Goal: Task Accomplishment & Management: Manage account settings

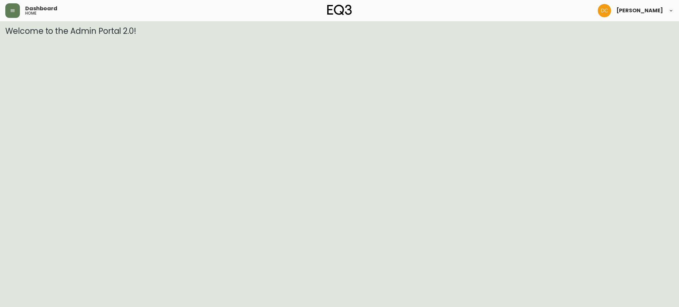
click at [12, 14] on button "button" at bounding box center [12, 10] width 15 height 15
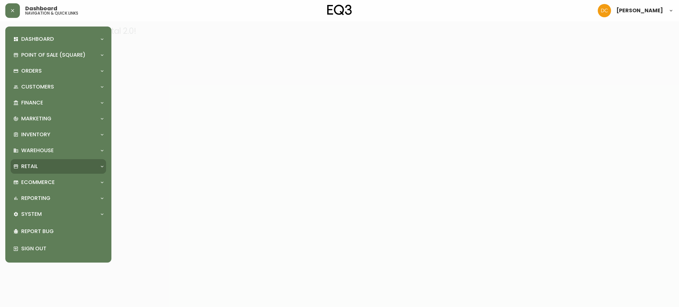
click at [42, 170] on div "Retail" at bounding box center [58, 166] width 95 height 15
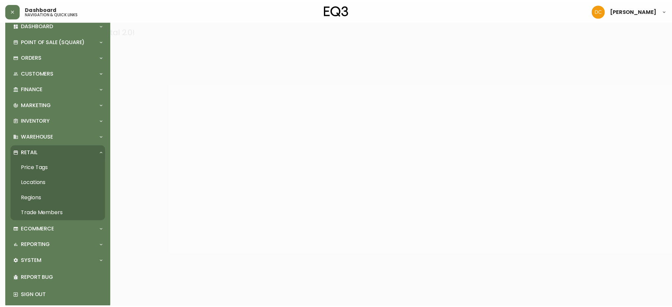
scroll to position [22, 0]
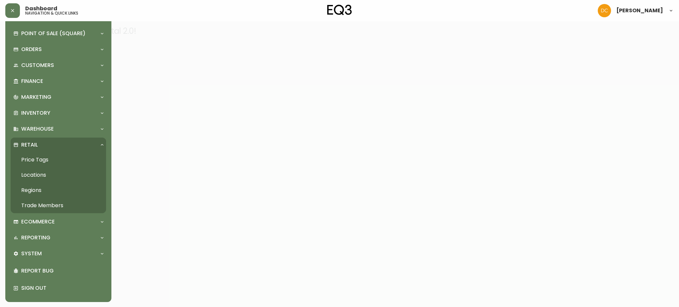
click at [50, 178] on link "Locations" at bounding box center [58, 174] width 95 height 15
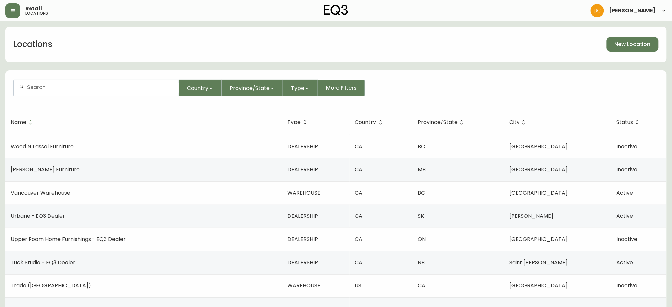
click at [96, 90] on input "text" at bounding box center [100, 87] width 147 height 6
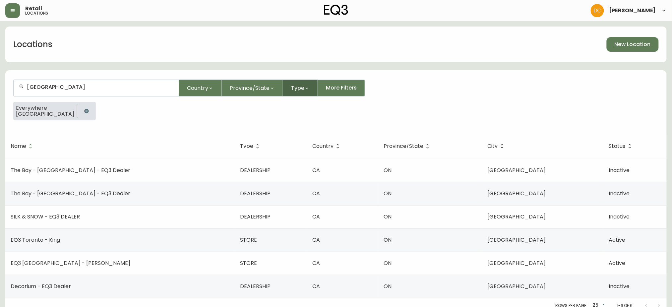
type input "[GEOGRAPHIC_DATA]"
click at [298, 85] on span "Type" at bounding box center [297, 88] width 13 height 8
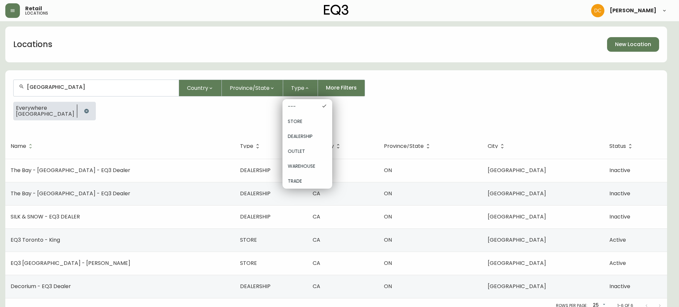
click at [311, 124] on span "STORE" at bounding box center [307, 121] width 39 height 7
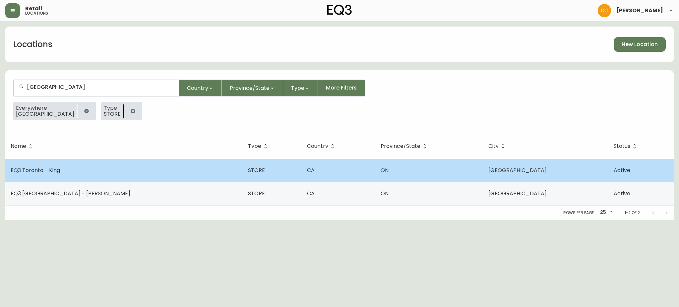
click at [132, 174] on td "EQ3 Toronto - King" at bounding box center [123, 170] width 237 height 23
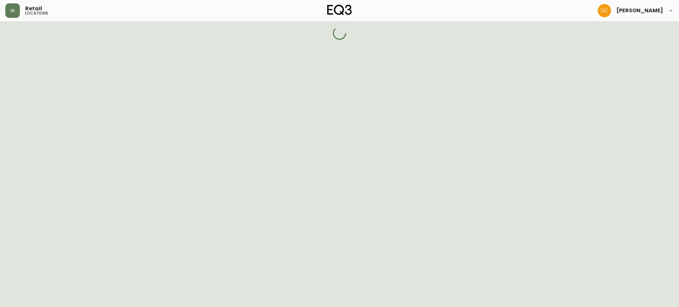
select select "ON"
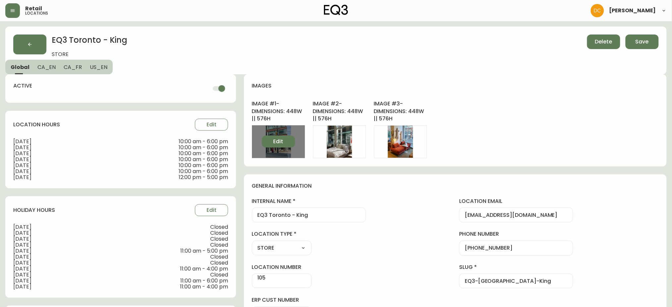
click at [262, 146] on button "Edit" at bounding box center [278, 142] width 33 height 12
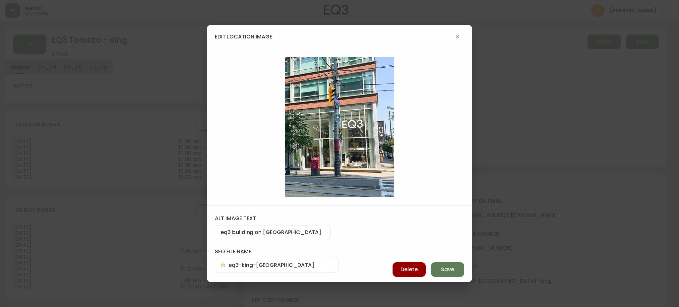
click at [455, 39] on icon "button" at bounding box center [457, 36] width 5 height 5
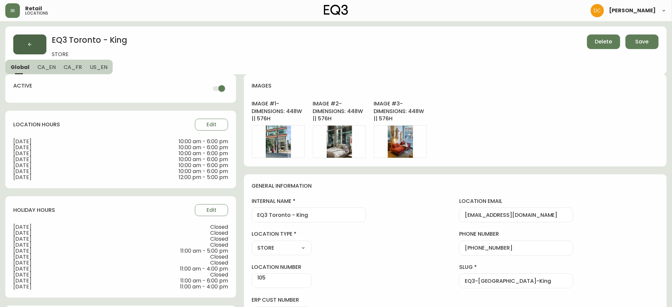
click at [37, 45] on button "button" at bounding box center [29, 44] width 33 height 20
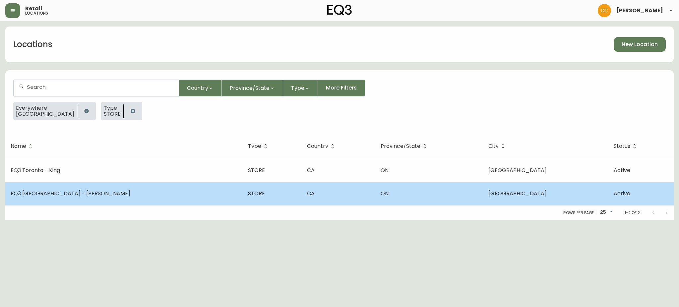
click at [119, 201] on td "EQ3 Toronto - Hanna" at bounding box center [123, 193] width 237 height 23
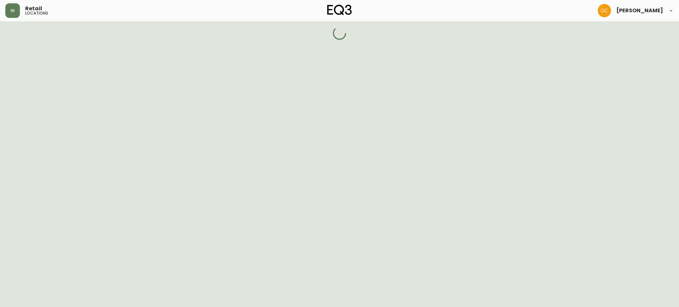
select select "ON"
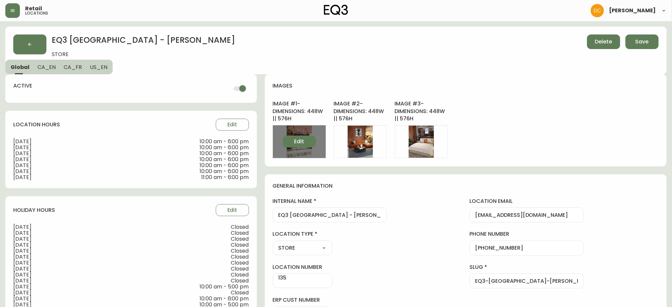
click at [294, 141] on span "Edit" at bounding box center [299, 141] width 10 height 7
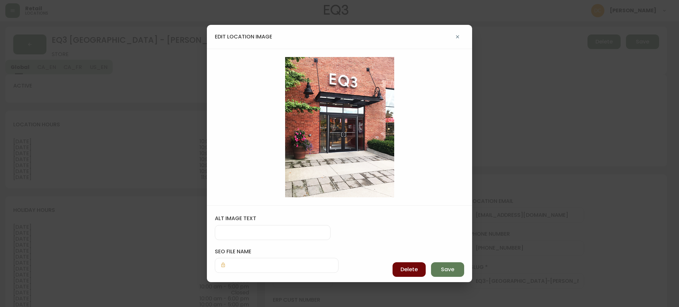
click at [404, 271] on span "Delete" at bounding box center [409, 269] width 17 height 7
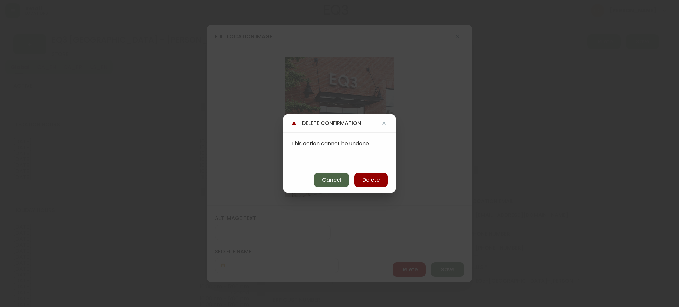
click at [327, 177] on span "Cancel" at bounding box center [331, 179] width 19 height 7
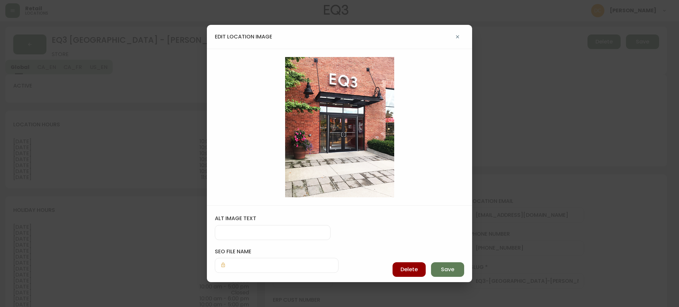
click at [457, 29] on div "edit location image" at bounding box center [339, 37] width 265 height 24
click at [457, 33] on button "button" at bounding box center [457, 36] width 13 height 13
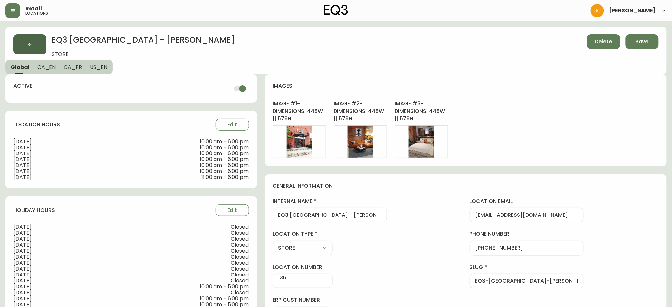
click at [33, 37] on button "button" at bounding box center [29, 44] width 33 height 20
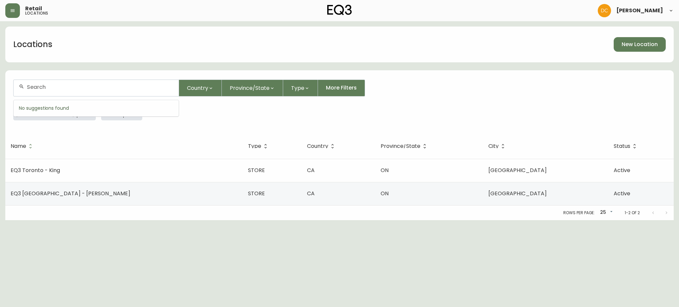
click at [135, 88] on input "text" at bounding box center [100, 87] width 147 height 6
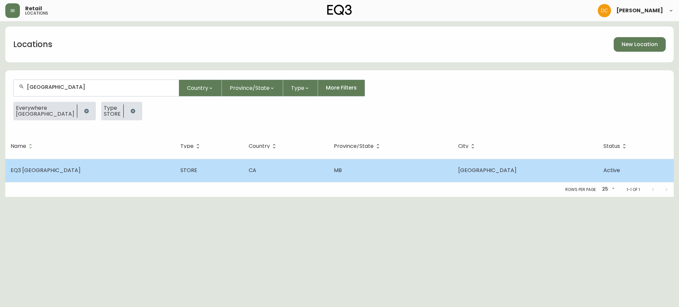
type input "Winnipeg"
click at [98, 172] on td "EQ3 Winnipeg" at bounding box center [90, 170] width 170 height 23
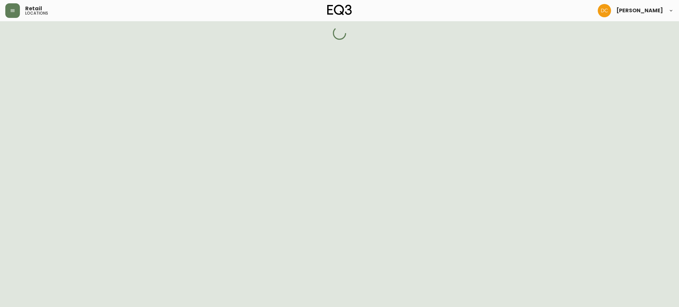
select select "MB"
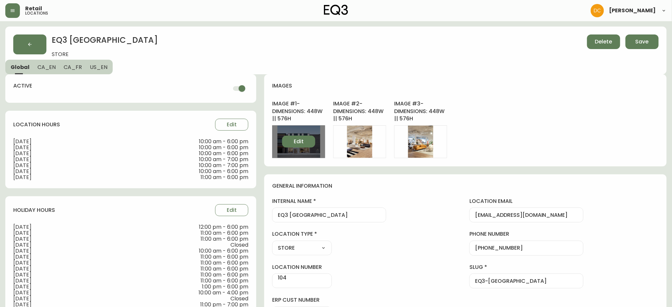
click at [294, 143] on span "Edit" at bounding box center [299, 141] width 10 height 7
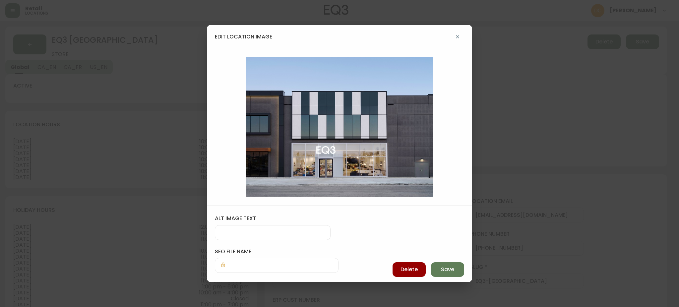
click at [458, 37] on icon "button" at bounding box center [457, 36] width 5 height 5
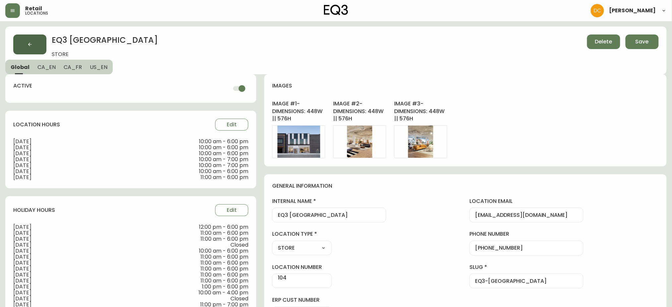
click at [34, 42] on button "button" at bounding box center [29, 44] width 33 height 20
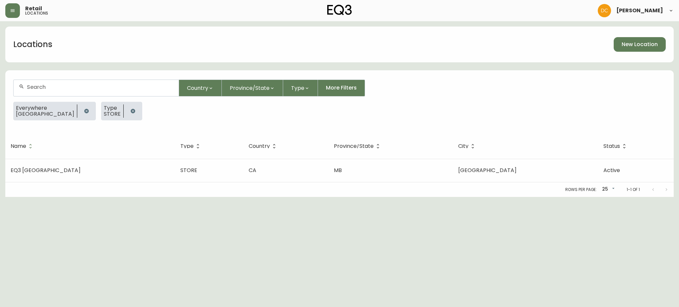
click at [87, 86] on input "text" at bounding box center [100, 87] width 147 height 6
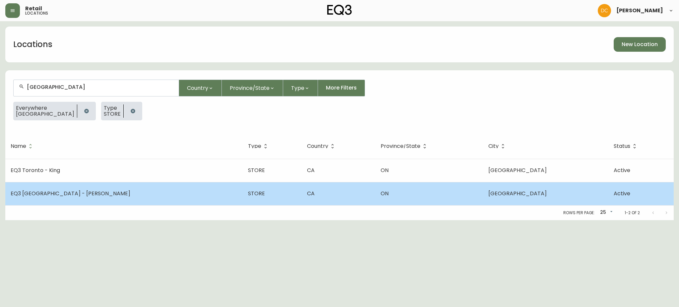
type input "Toronto"
click at [109, 202] on td "EQ3 Toronto - Hanna" at bounding box center [123, 193] width 237 height 23
select select "ON"
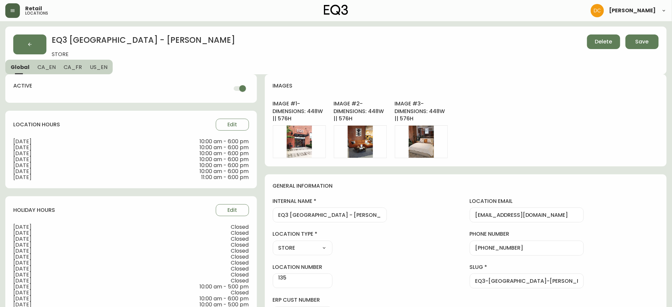
click at [14, 15] on button "button" at bounding box center [12, 10] width 15 height 15
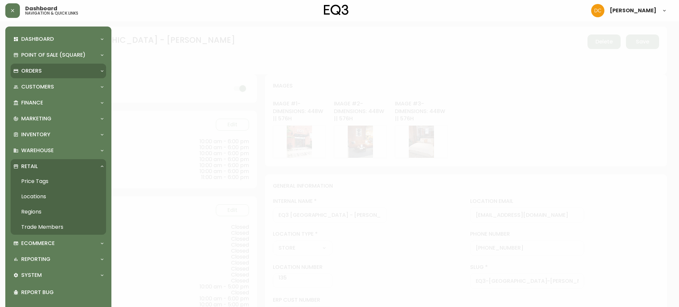
click at [55, 76] on div "Orders" at bounding box center [58, 71] width 95 height 15
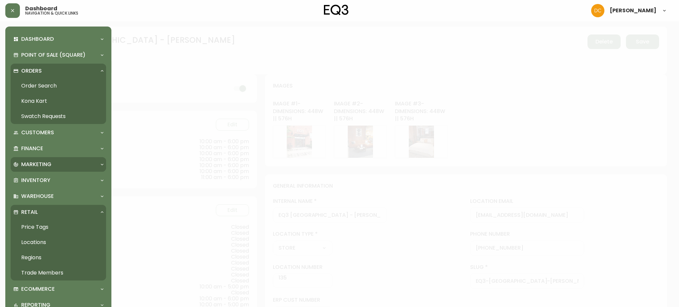
click at [60, 167] on div "Marketing" at bounding box center [55, 164] width 84 height 7
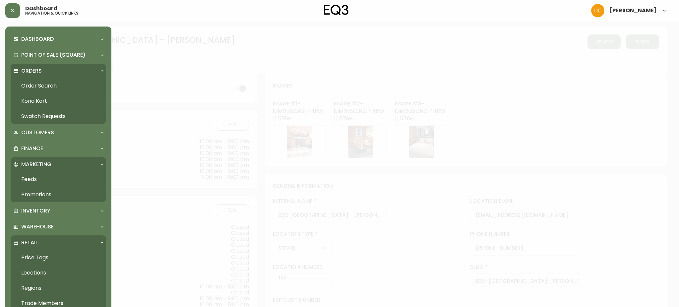
click at [65, 196] on link "Promotions" at bounding box center [58, 194] width 95 height 15
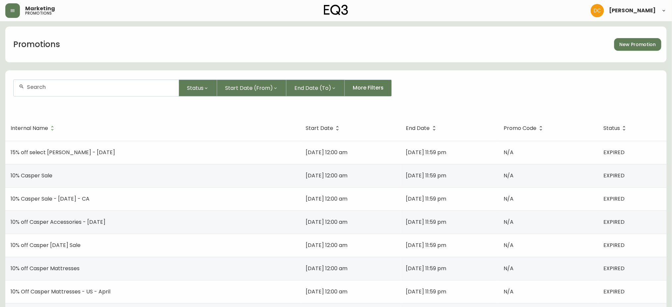
click at [638, 47] on span "New Promotion" at bounding box center [638, 44] width 36 height 8
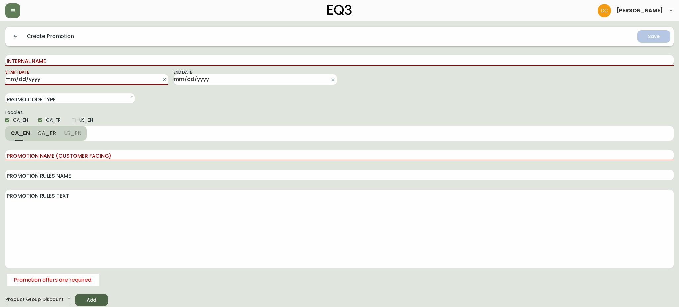
click at [93, 63] on input "Internal Name" at bounding box center [339, 60] width 668 height 11
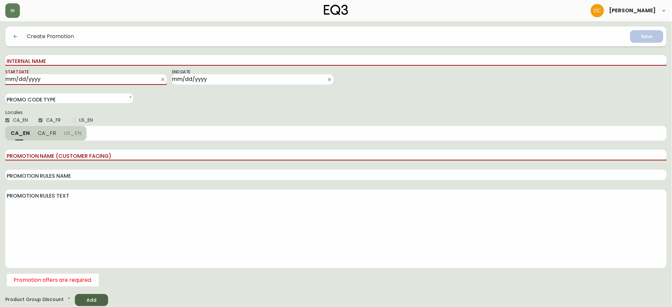
click at [4, 32] on main "Create Promotion Save Internal Name Start Date End Date Promo Code Type Single …" at bounding box center [336, 163] width 672 height 285
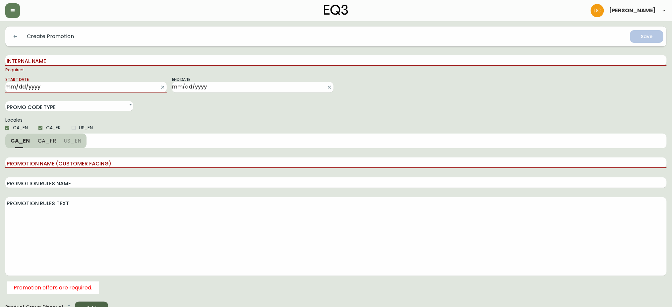
click at [15, 35] on icon "button" at bounding box center [16, 37] width 4 height 4
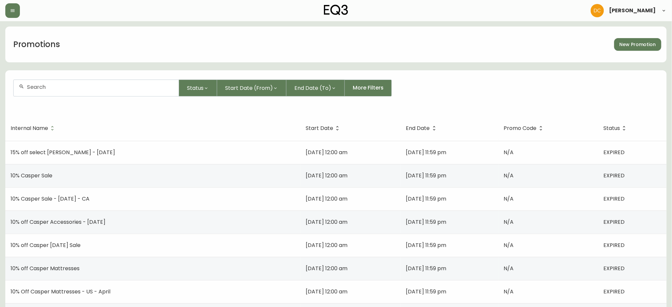
click at [49, 87] on input "text" at bounding box center [100, 87] width 147 height 6
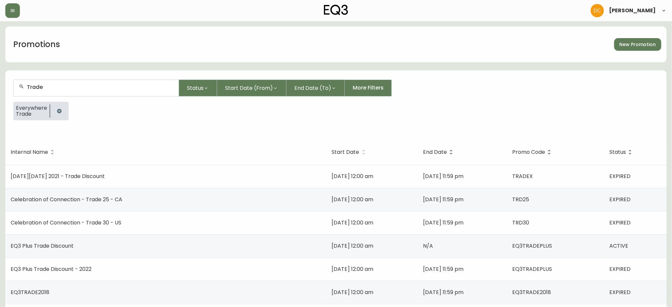
type input "Trade"
click at [332, 150] on span "Start Date" at bounding box center [346, 152] width 28 height 4
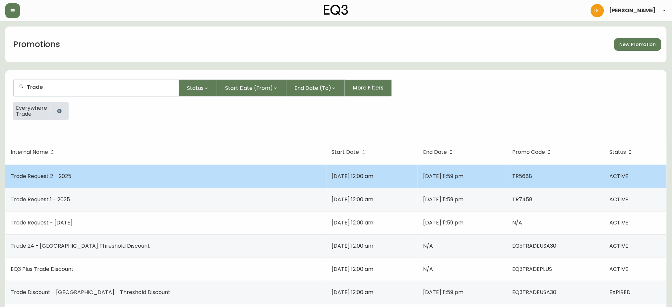
click at [172, 176] on td "Trade Request 2 - 2025" at bounding box center [165, 176] width 321 height 23
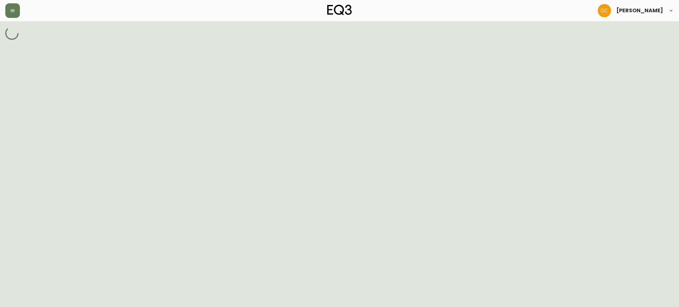
select select "SINGLE_CODE"
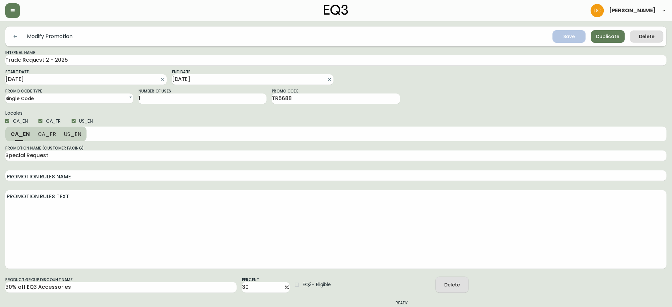
click at [607, 38] on span "Duplicate" at bounding box center [607, 36] width 23 height 8
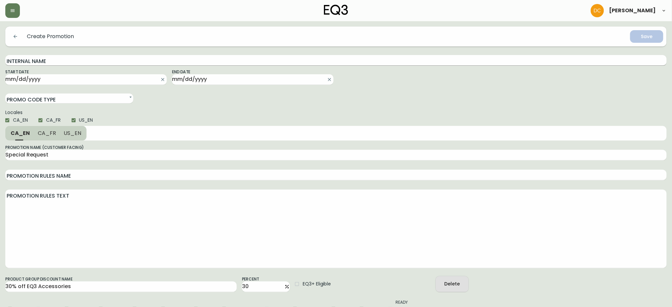
click at [61, 62] on input "Internal Name" at bounding box center [335, 60] width 661 height 11
type input "Trade Request 3 - 2025"
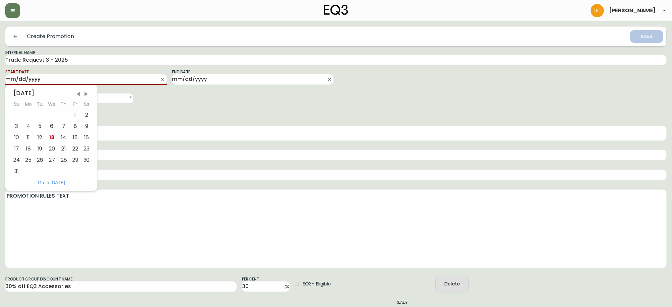
click at [78, 79] on input "Start Date" at bounding box center [80, 79] width 151 height 11
click at [54, 140] on div "13" at bounding box center [52, 137] width 12 height 11
type input "[DATE]"
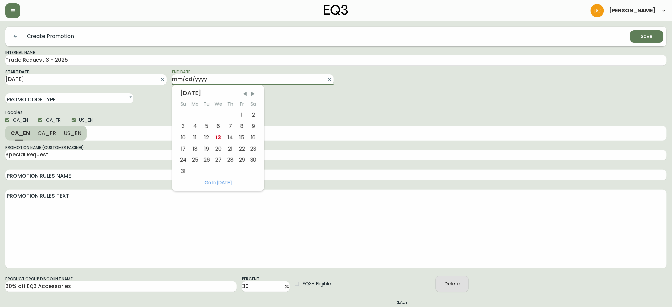
click at [243, 83] on input "End Date" at bounding box center [247, 79] width 151 height 11
click at [254, 93] on span "Next Month" at bounding box center [253, 94] width 7 height 7
click at [255, 93] on span "Next Month" at bounding box center [253, 94] width 7 height 7
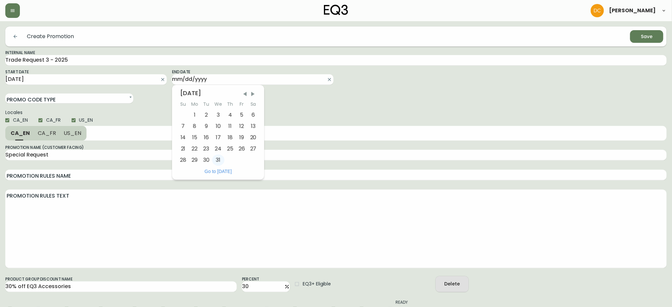
click at [224, 159] on div "31" at bounding box center [218, 160] width 12 height 11
type input "[DATE]"
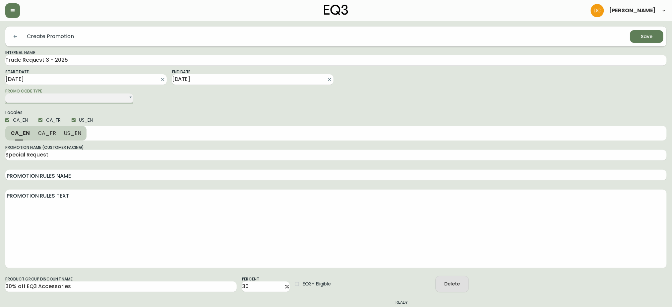
click at [99, 96] on select "Single Code Multi Code" at bounding box center [69, 98] width 128 height 10
select select "SINGLE_CODE"
click at [5, 93] on select "Single Code Multi Code" at bounding box center [69, 98] width 128 height 10
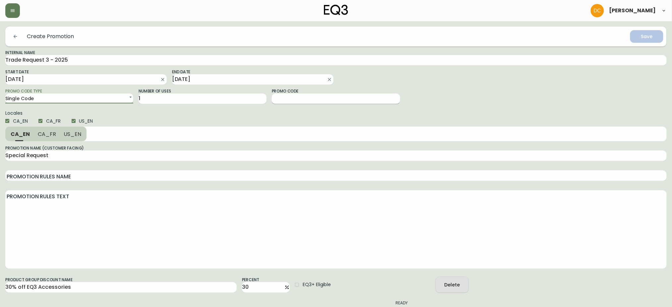
click at [300, 102] on input "Promo Code" at bounding box center [336, 98] width 128 height 11
click at [282, 94] on input "TR1254" at bounding box center [336, 98] width 128 height 11
click at [308, 99] on input "TR9254" at bounding box center [336, 98] width 128 height 11
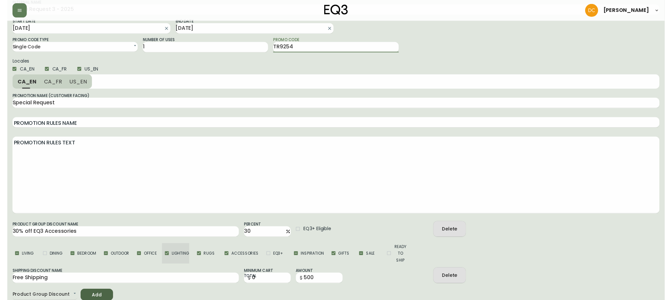
scroll to position [51, 0]
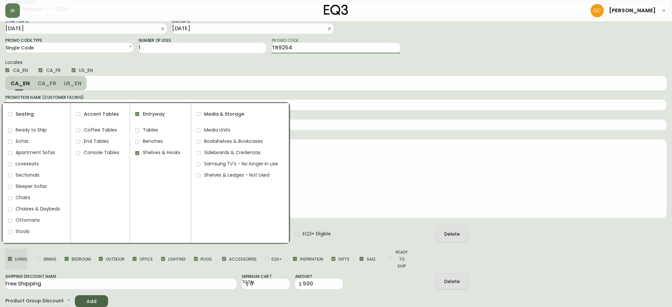
type input "TR9254"
click at [20, 258] on span "Living" at bounding box center [21, 259] width 12 height 7
click at [15, 258] on input "Living" at bounding box center [10, 259] width 10 height 10
checkbox input "true"
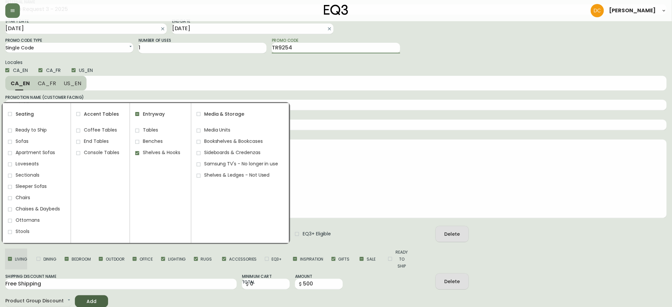
checkbox input "true"
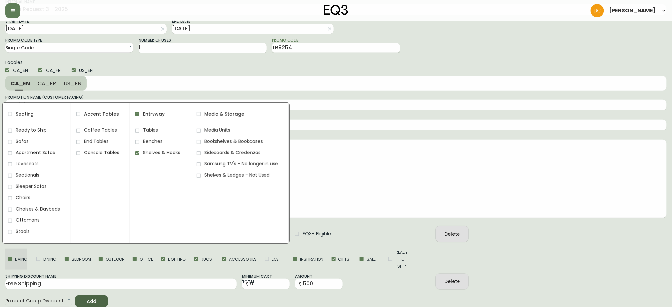
checkbox input "true"
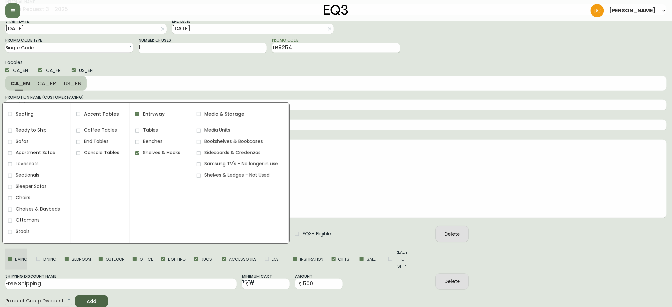
checkbox input "true"
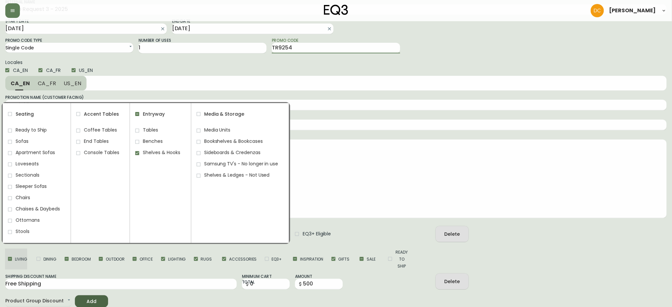
checkbox input "true"
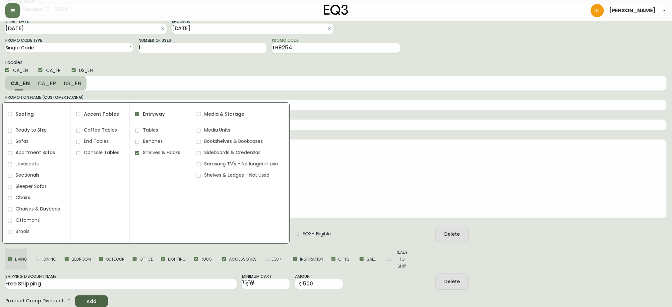
checkbox input "true"
click at [20, 258] on span "Living" at bounding box center [21, 259] width 12 height 7
click at [15, 258] on input "Living" at bounding box center [10, 259] width 10 height 10
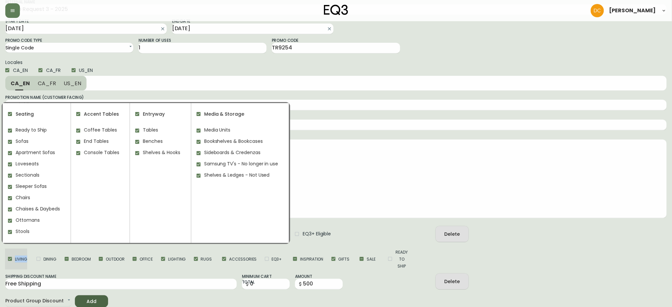
checkbox input "false"
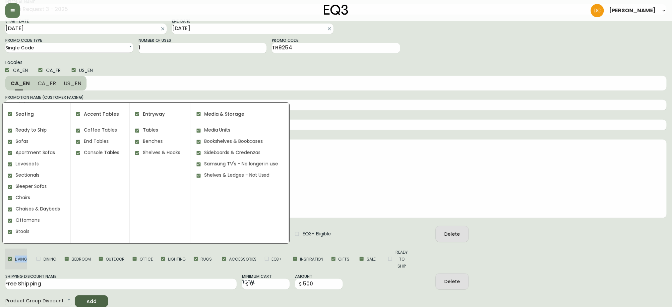
checkbox input "false"
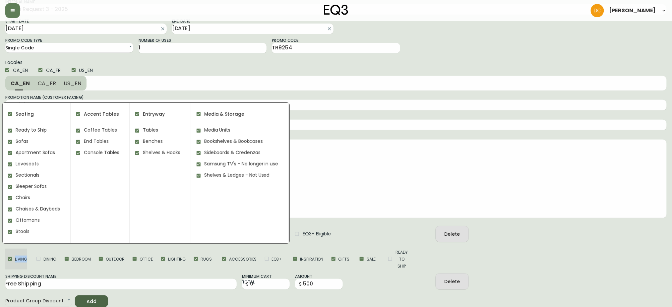
checkbox input "false"
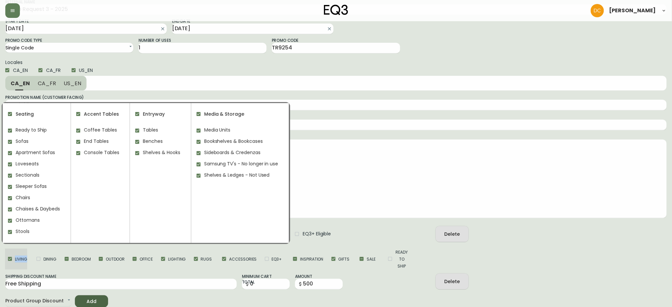
checkbox input "false"
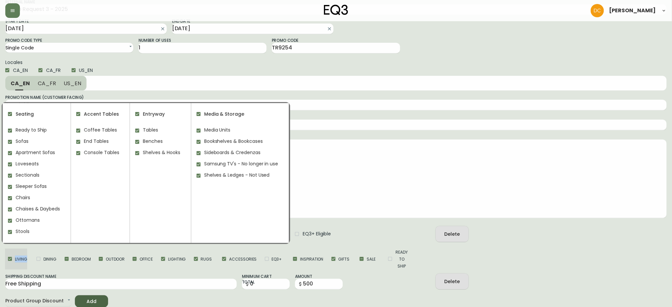
checkbox input "false"
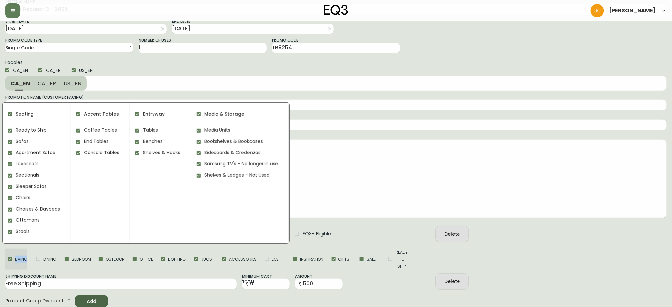
checkbox input "false"
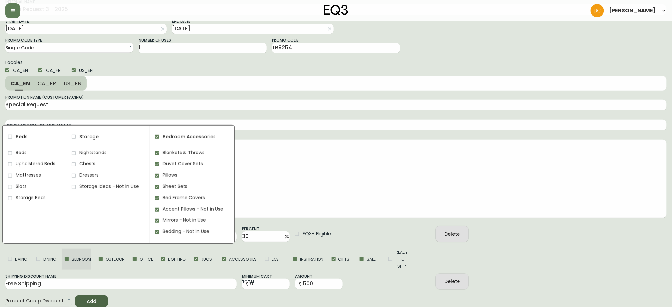
click at [77, 262] on span "Bedroom" at bounding box center [81, 259] width 19 height 7
click at [72, 262] on input "Bedroom" at bounding box center [67, 259] width 10 height 10
checkbox input "true"
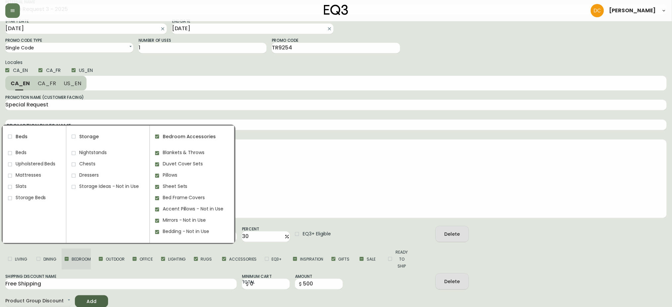
checkbox input "true"
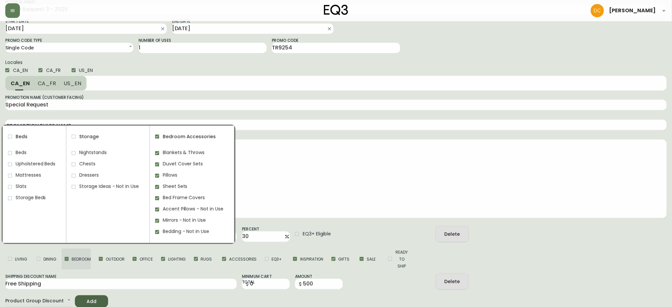
checkbox input "true"
drag, startPoint x: 81, startPoint y: 260, endPoint x: 88, endPoint y: 262, distance: 7.2
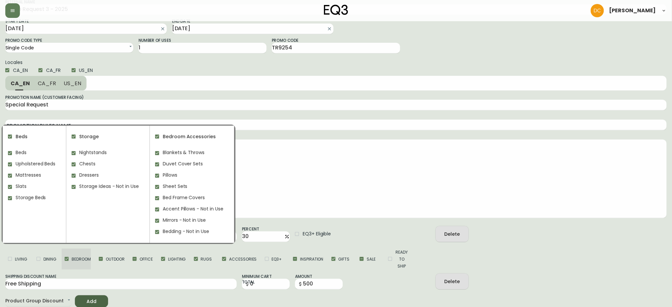
click at [81, 260] on span "Bedroom" at bounding box center [81, 259] width 19 height 7
click at [72, 260] on input "Bedroom" at bounding box center [67, 259] width 10 height 10
checkbox input "false"
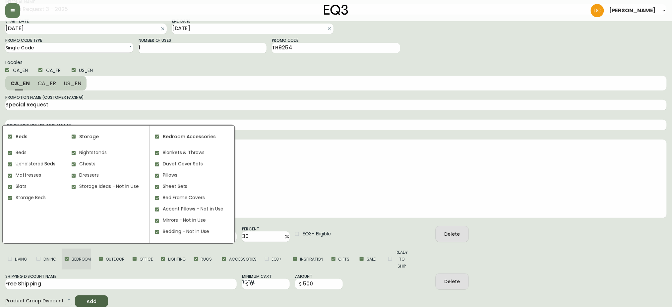
checkbox input "false"
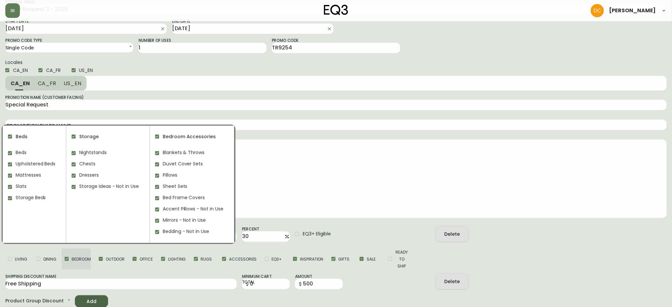
checkbox input "false"
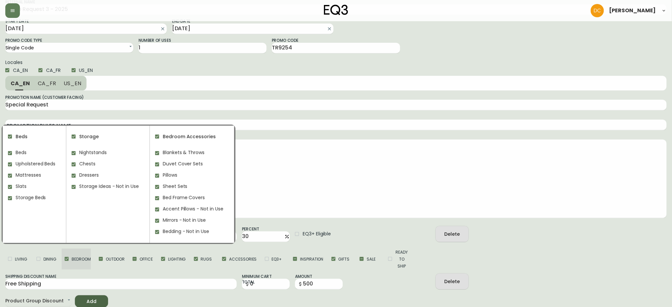
checkbox input "false"
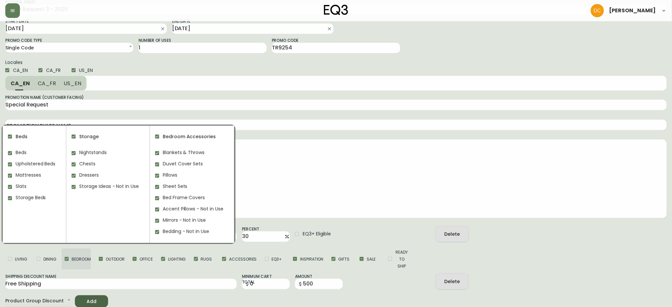
checkbox input "false"
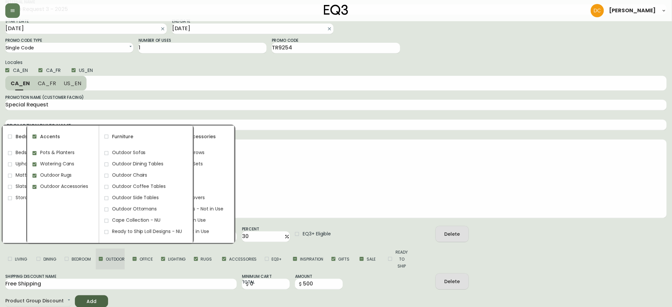
click at [104, 260] on input "Outdoor" at bounding box center [101, 259] width 10 height 10
checkbox input "true"
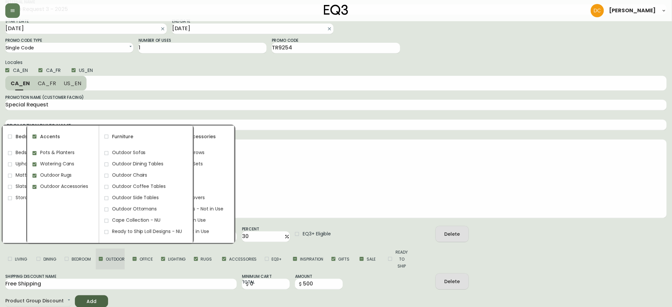
checkbox input "true"
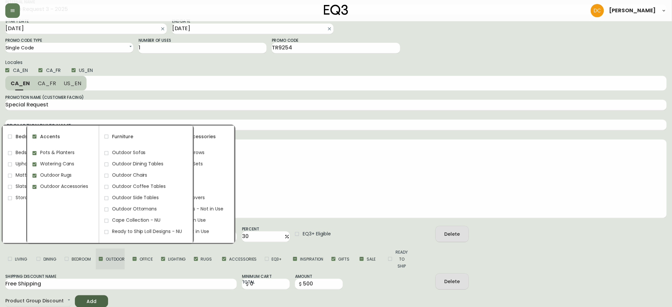
checkbox input "true"
click at [104, 260] on input "Outdoor" at bounding box center [101, 259] width 10 height 10
checkbox input "false"
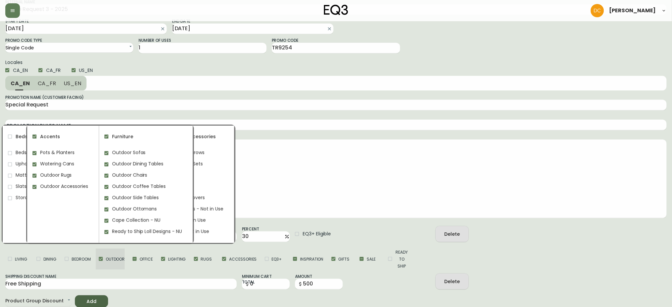
checkbox input "false"
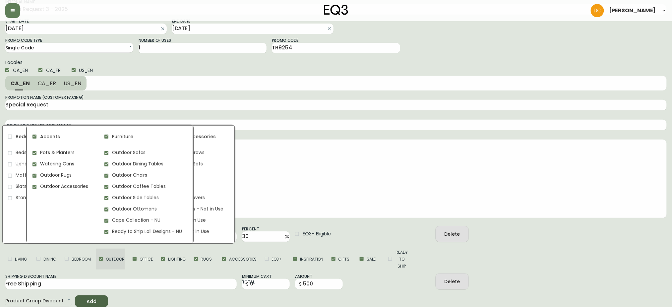
checkbox input "false"
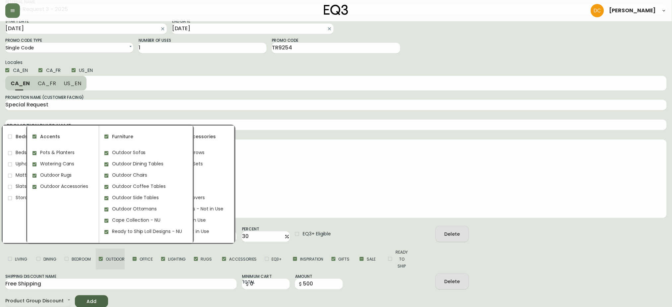
checkbox input "false"
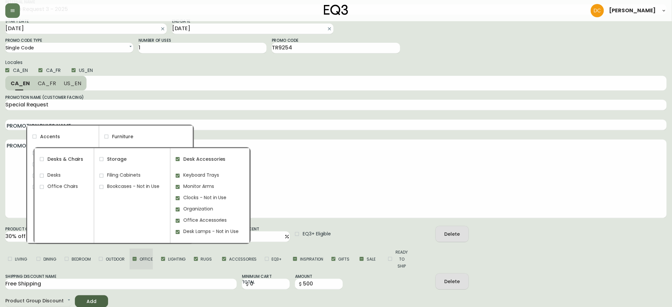
click at [146, 260] on span "Office" at bounding box center [146, 259] width 13 height 7
click at [140, 260] on input "Office" at bounding box center [135, 259] width 10 height 10
checkbox input "true"
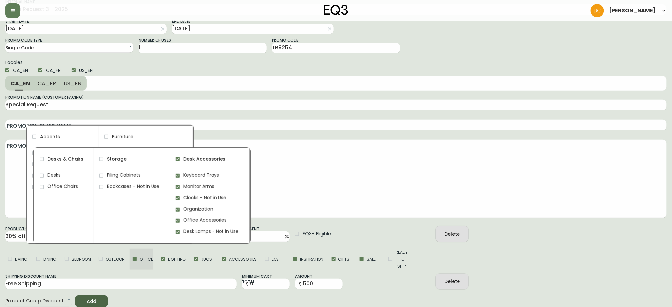
checkbox input "true"
click at [146, 260] on span "Office" at bounding box center [146, 259] width 13 height 7
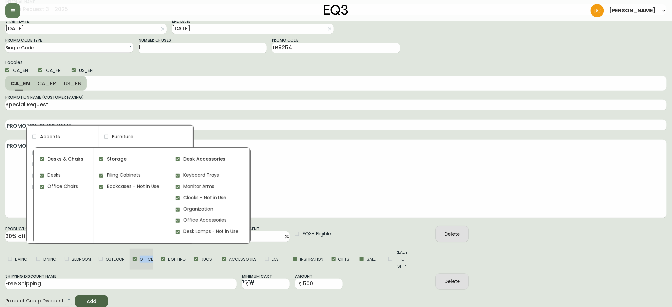
click at [140, 260] on input "Office" at bounding box center [135, 259] width 10 height 10
checkbox input "false"
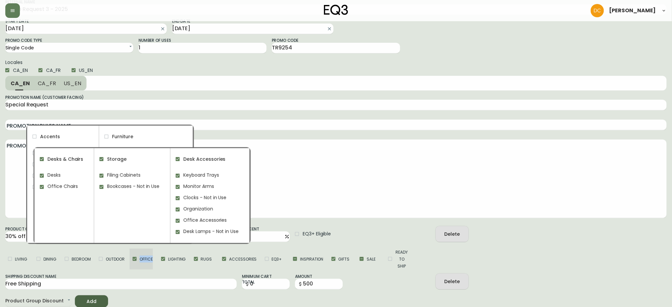
checkbox input "false"
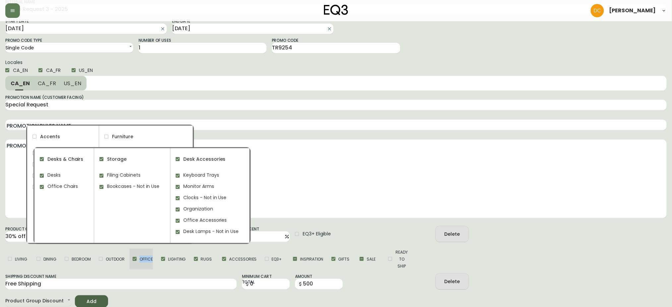
checkbox input "false"
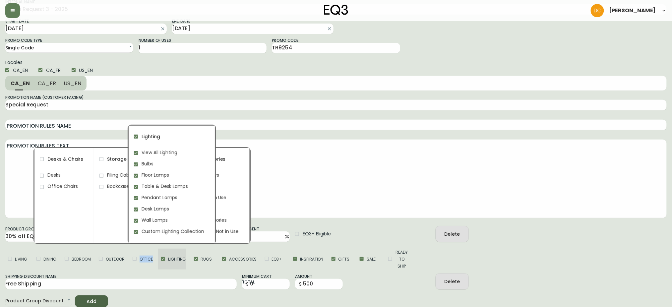
click at [167, 257] on input "Lighting" at bounding box center [163, 259] width 10 height 10
checkbox input "false"
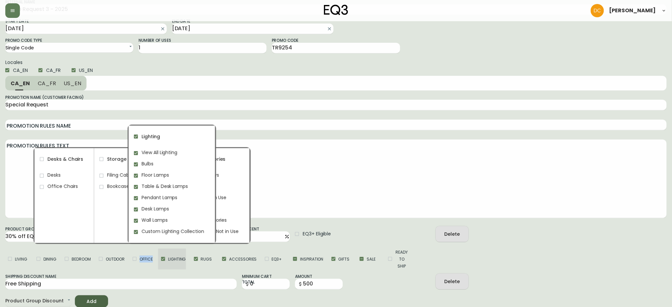
checkbox input "false"
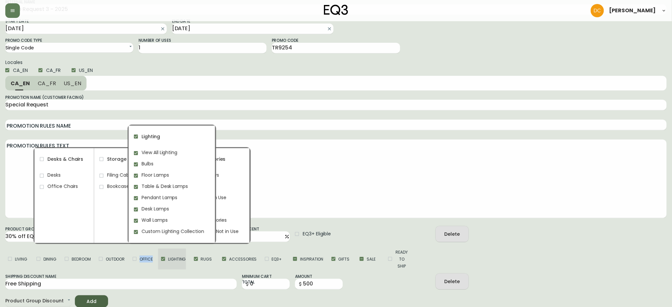
checkbox input "false"
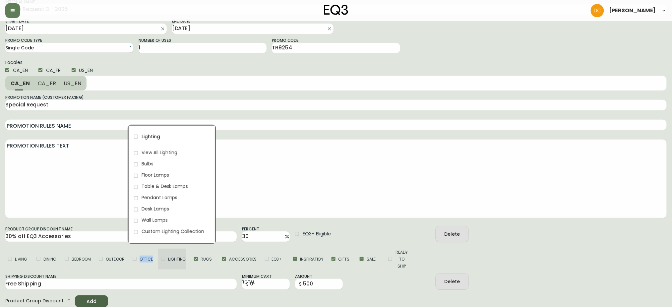
click at [167, 257] on input "Lighting" at bounding box center [163, 259] width 10 height 10
checkbox input "true"
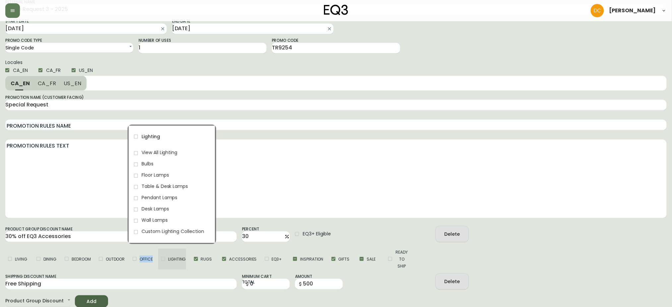
checkbox input "true"
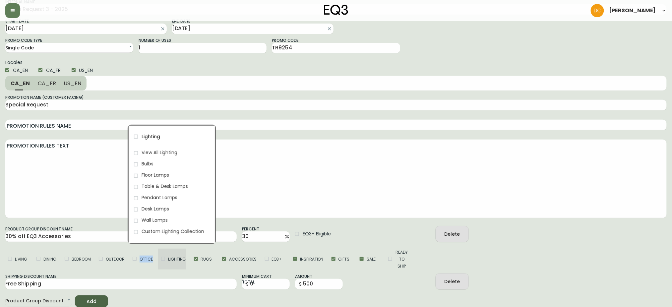
checkbox input "true"
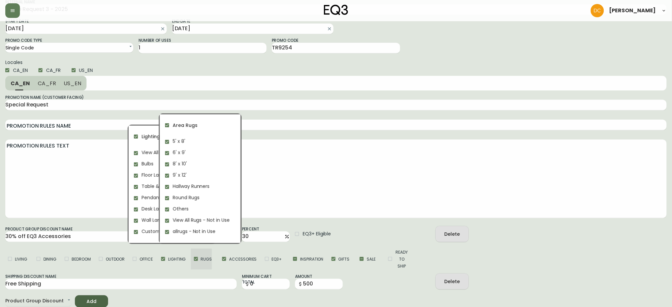
click at [203, 259] on span "Rugs" at bounding box center [206, 259] width 11 height 7
click at [201, 259] on input "Rugs" at bounding box center [196, 259] width 10 height 10
checkbox input "false"
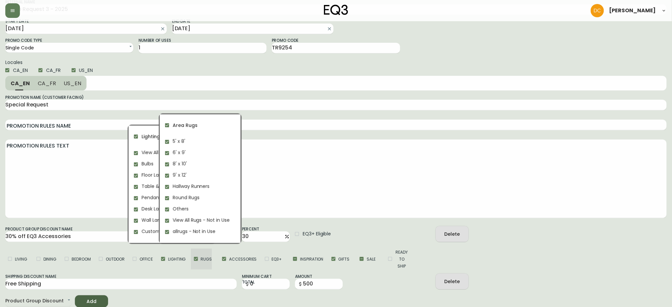
checkbox input "false"
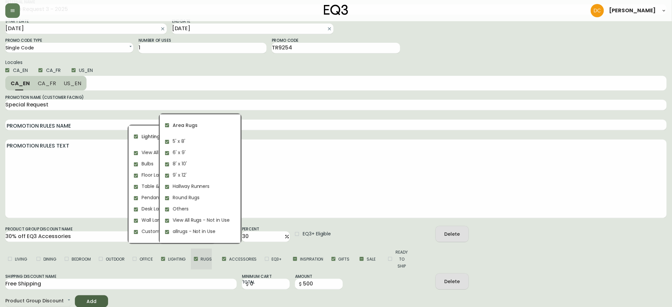
checkbox input "false"
click at [203, 259] on span "Rugs" at bounding box center [206, 259] width 11 height 7
click at [201, 259] on input "Rugs" at bounding box center [196, 259] width 10 height 10
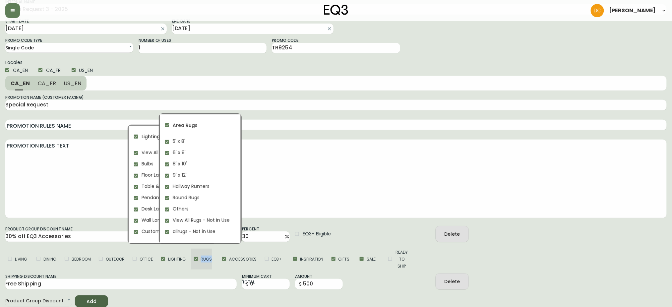
checkbox input "true"
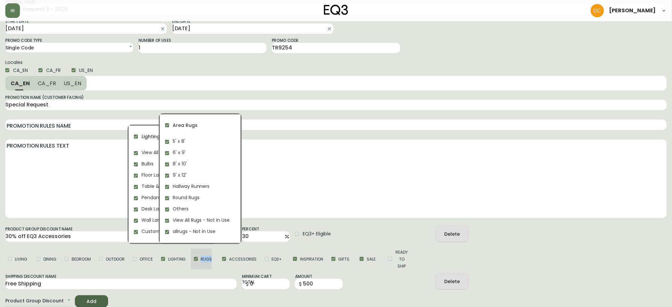
checkbox input "true"
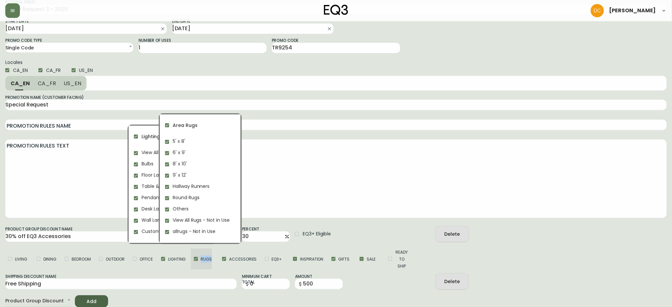
checkbox input "true"
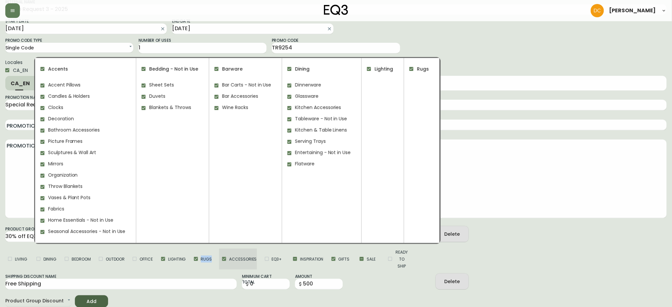
click at [227, 259] on input "Accessories" at bounding box center [224, 259] width 10 height 10
checkbox input "false"
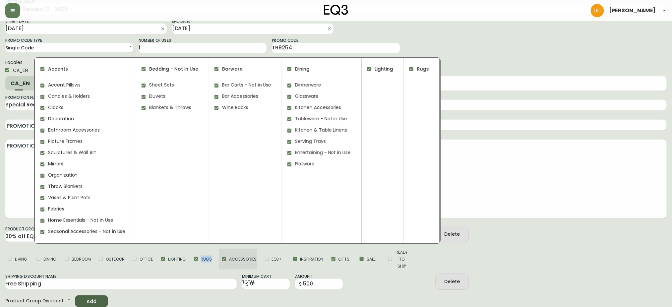
checkbox input "false"
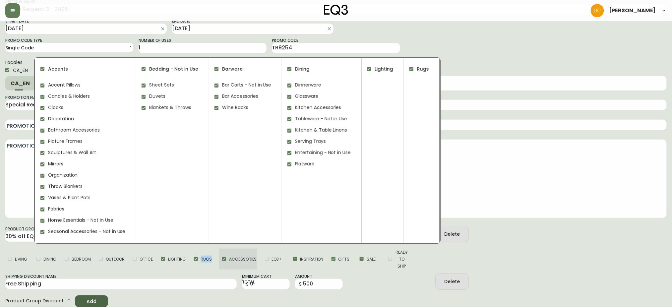
checkbox input "false"
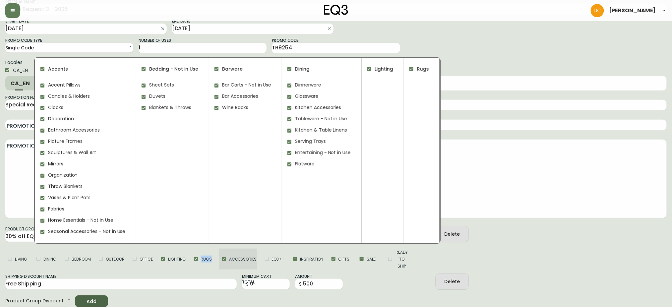
checkbox input "false"
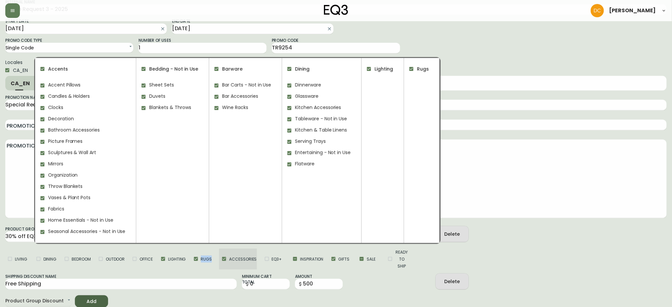
checkbox input "false"
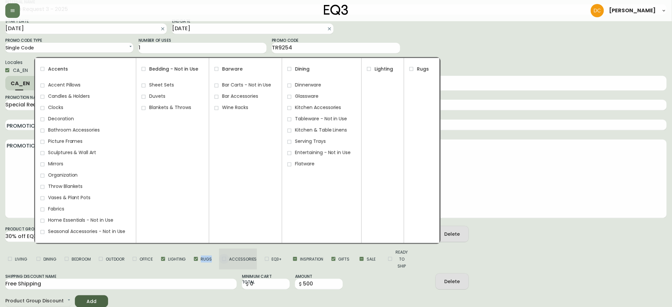
click at [227, 259] on input "Accessories" at bounding box center [224, 259] width 10 height 10
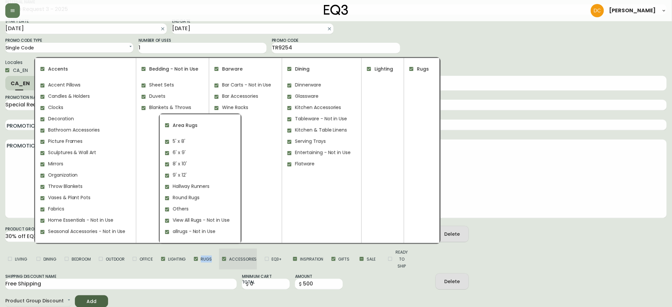
click at [227, 260] on input "Accessories" at bounding box center [224, 259] width 10 height 10
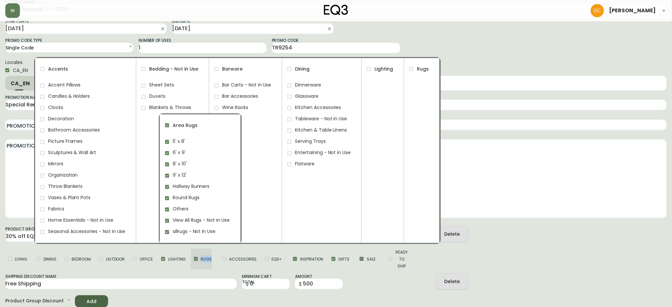
click at [202, 259] on span "Rugs" at bounding box center [206, 259] width 11 height 7
click at [201, 259] on input "Rugs" at bounding box center [196, 259] width 10 height 10
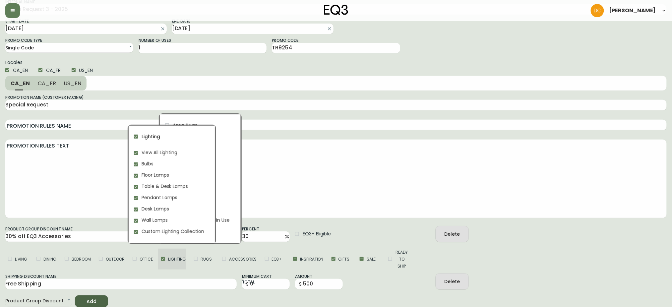
click at [176, 259] on span "Lighting" at bounding box center [177, 259] width 18 height 7
click at [168, 259] on input "Lighting" at bounding box center [163, 259] width 10 height 10
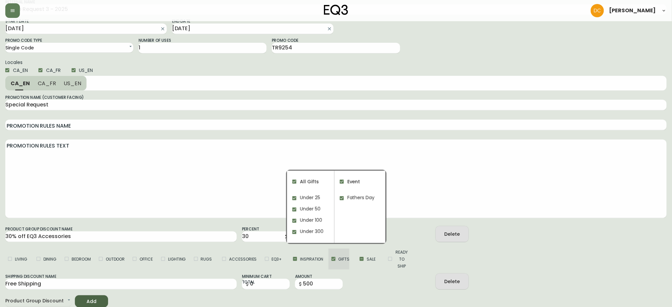
click at [332, 260] on input "Gifts" at bounding box center [334, 259] width 10 height 10
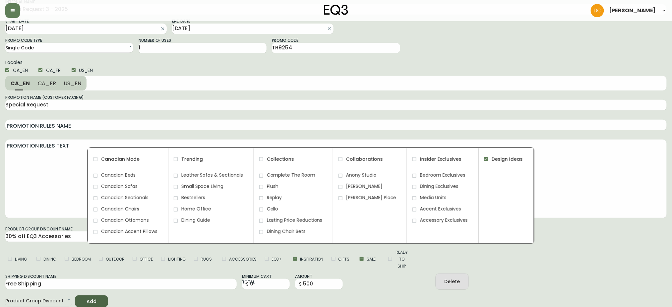
click at [132, 156] on span "Canadian Made" at bounding box center [120, 159] width 38 height 7
click at [101, 156] on input "Canadian Made" at bounding box center [95, 159] width 11 height 11
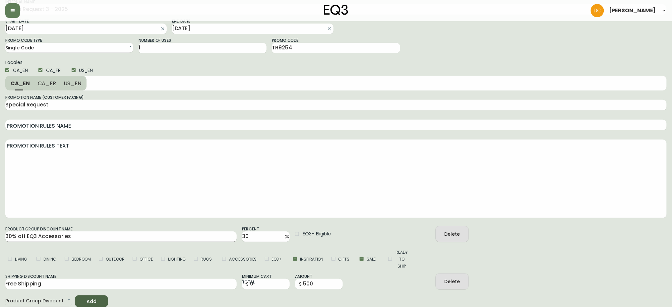
click at [42, 236] on input "30% off EQ3 Accessories" at bounding box center [120, 236] width 231 height 11
click at [41, 236] on input "30% off EQ3 Accessories" at bounding box center [120, 236] width 231 height 11
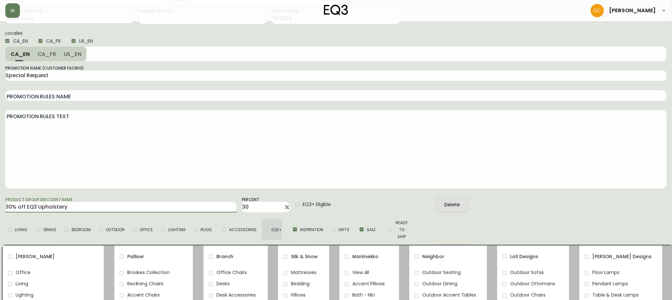
scroll to position [95, 0]
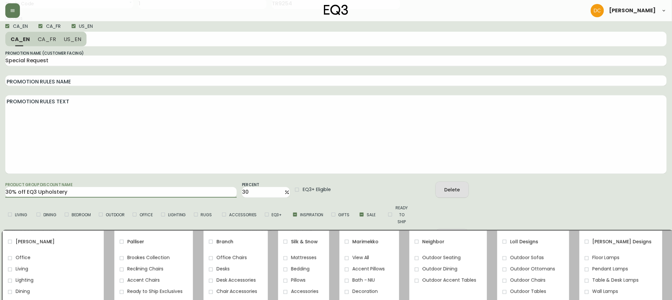
click at [142, 278] on span "Accent Chairs" at bounding box center [143, 280] width 32 height 7
click at [127, 278] on input "Accent Chairs" at bounding box center [121, 281] width 11 height 11
click at [141, 270] on span "Reclining Chairs" at bounding box center [145, 269] width 36 height 7
click at [127, 270] on input "Reclining Chairs" at bounding box center [121, 269] width 11 height 11
click at [141, 260] on span "Brookes Collection" at bounding box center [148, 258] width 42 height 7
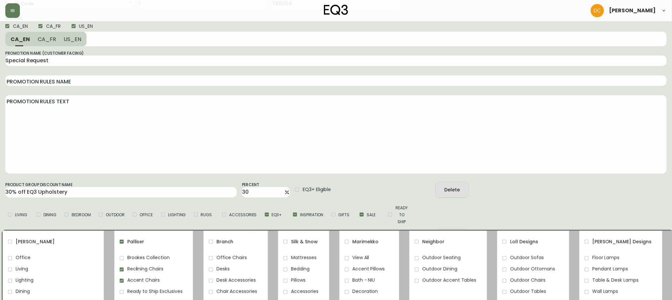
click at [127, 260] on input "Brookes Collection" at bounding box center [121, 258] width 11 height 11
click at [137, 244] on span "Palliser" at bounding box center [135, 242] width 17 height 7
click at [127, 244] on input "Palliser" at bounding box center [121, 241] width 11 height 11
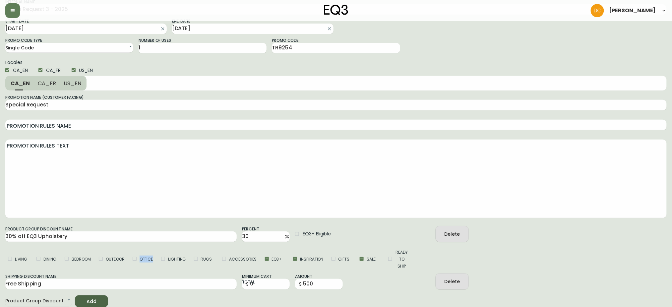
click at [137, 244] on div "Living Dining Bedroom Outdoor Office Lighting Rugs Accessories EQ3+ Inspiration…" at bounding box center [213, 256] width 409 height 28
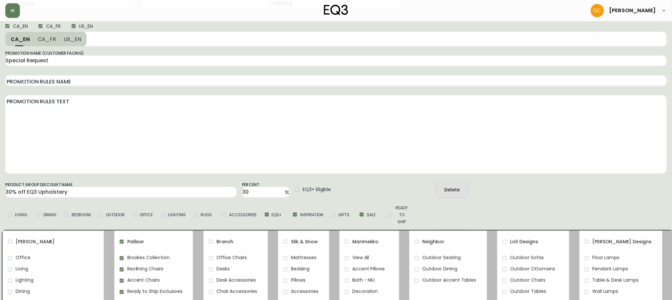
click at [129, 244] on span "Palliser" at bounding box center [135, 242] width 17 height 7
click at [127, 244] on input "Palliser" at bounding box center [121, 241] width 11 height 11
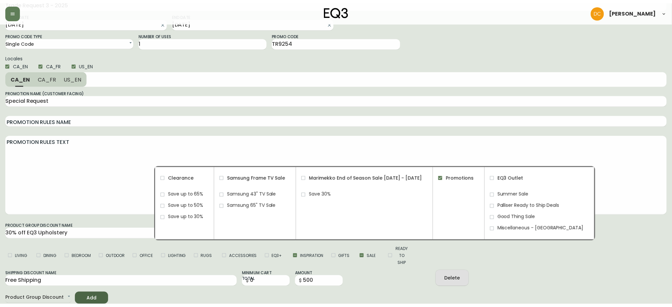
scroll to position [51, 0]
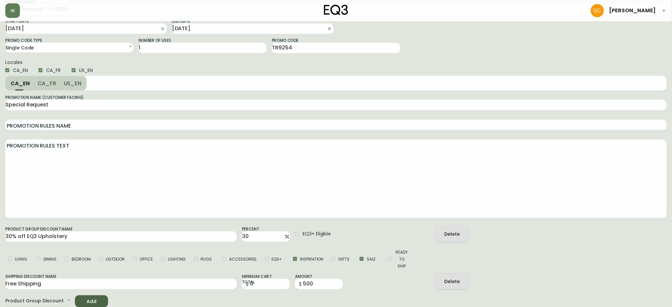
click at [598, 273] on div "Shipping Discount Name Free Shipping Minimum Cart Total 0 Amount 500 Delete" at bounding box center [335, 280] width 661 height 20
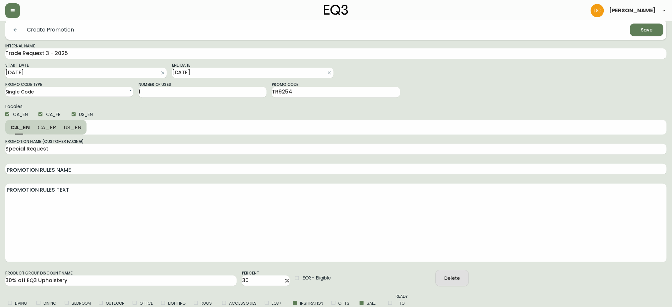
drag, startPoint x: 68, startPoint y: 128, endPoint x: 56, endPoint y: 129, distance: 12.3
click at [67, 128] on span "US_EN" at bounding box center [73, 127] width 18 height 7
click at [37, 128] on span "CA_FR" at bounding box center [46, 127] width 18 height 7
click at [24, 131] on span "CA_EN" at bounding box center [20, 127] width 19 height 7
click at [648, 31] on div "Save" at bounding box center [647, 30] width 12 height 8
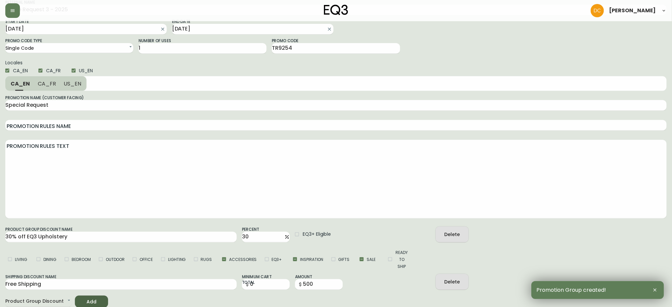
scroll to position [51, 0]
click at [310, 49] on input "TR9254" at bounding box center [336, 48] width 128 height 11
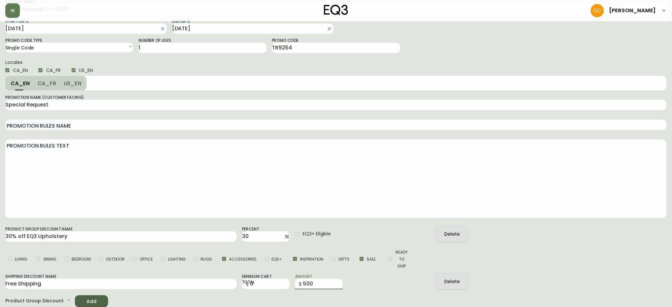
click at [305, 288] on input "500" at bounding box center [323, 284] width 40 height 11
click at [305, 287] on input "500" at bounding box center [323, 284] width 40 height 11
click at [367, 289] on form "Modify Promotion Save Duplicate Delete Internal Name Trade Request 3 - 2025 Sta…" at bounding box center [335, 142] width 661 height 332
click at [74, 81] on span "US_EN" at bounding box center [73, 83] width 18 height 7
click at [52, 83] on span "CA_FR" at bounding box center [46, 83] width 18 height 7
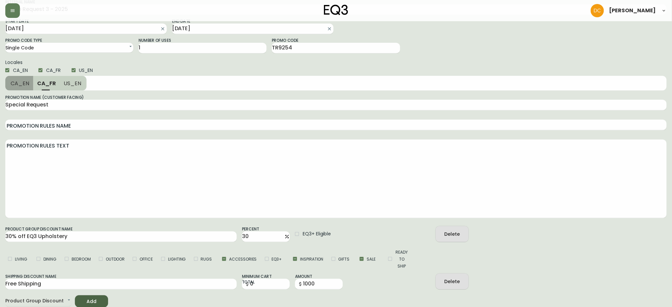
click at [26, 85] on span "CA_EN" at bounding box center [20, 83] width 19 height 7
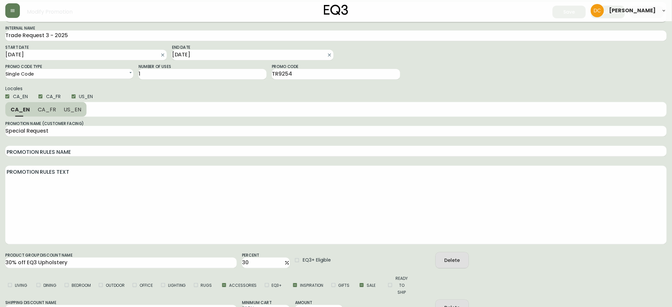
scroll to position [0, 0]
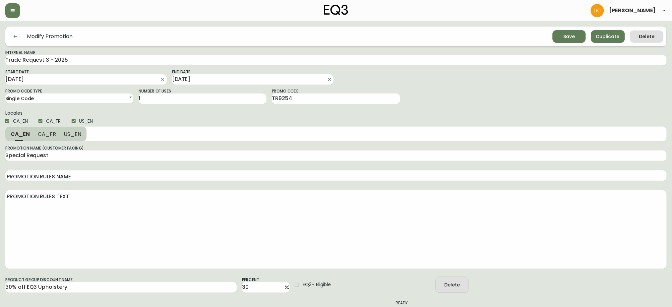
click at [571, 33] on div "Save" at bounding box center [570, 36] width 12 height 8
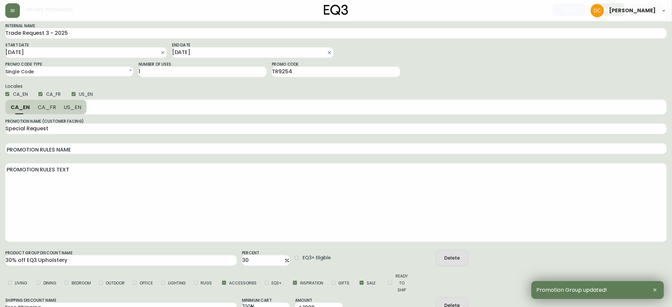
scroll to position [51, 0]
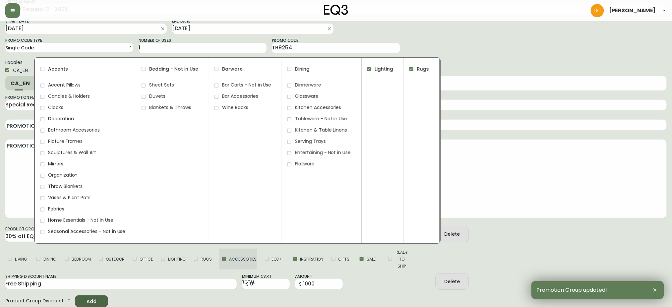
click at [221, 258] on input "Accessories" at bounding box center [224, 259] width 10 height 10
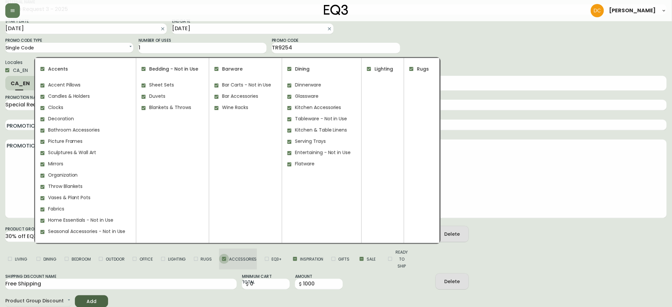
click at [225, 260] on input "Accessories" at bounding box center [224, 259] width 10 height 10
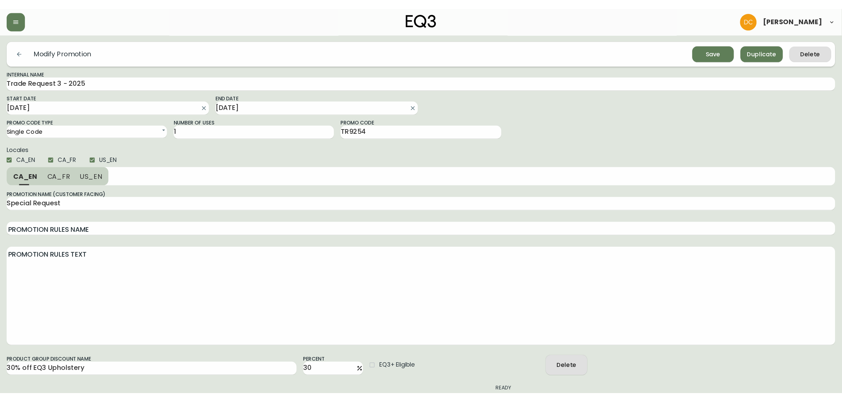
scroll to position [0, 0]
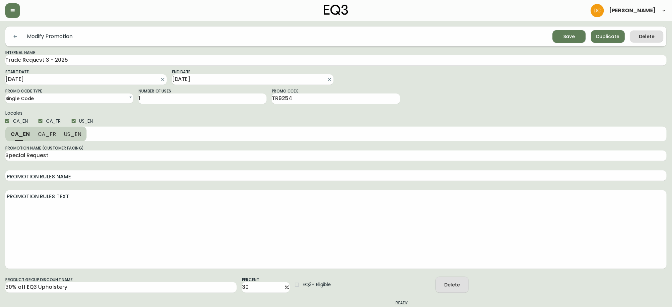
click at [571, 28] on div "Modify Promotion Save Duplicate Delete" at bounding box center [335, 37] width 661 height 20
click at [570, 39] on div "Save" at bounding box center [570, 36] width 12 height 8
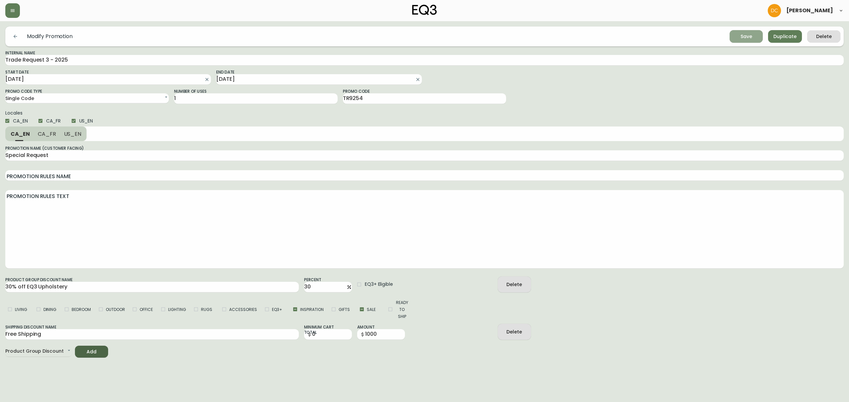
click at [679, 35] on span "Save" at bounding box center [746, 36] width 23 height 8
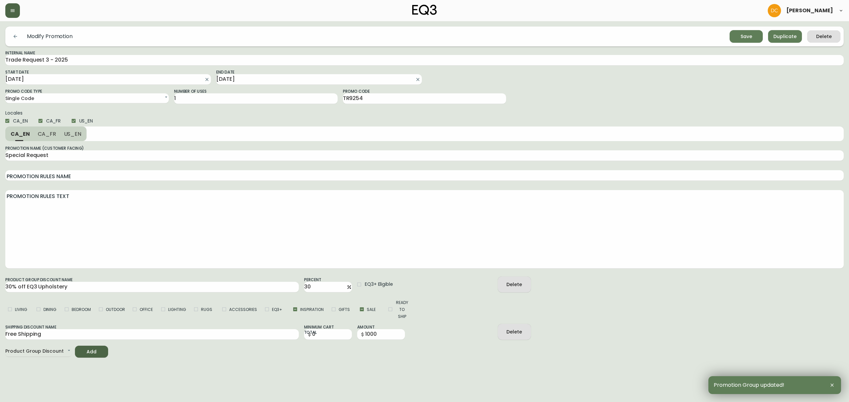
click at [12, 14] on button "button" at bounding box center [12, 10] width 15 height 15
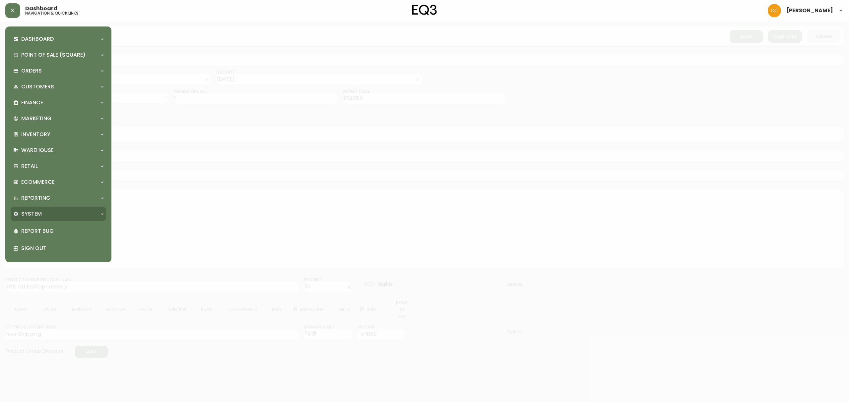
click at [52, 208] on div "System" at bounding box center [58, 214] width 95 height 15
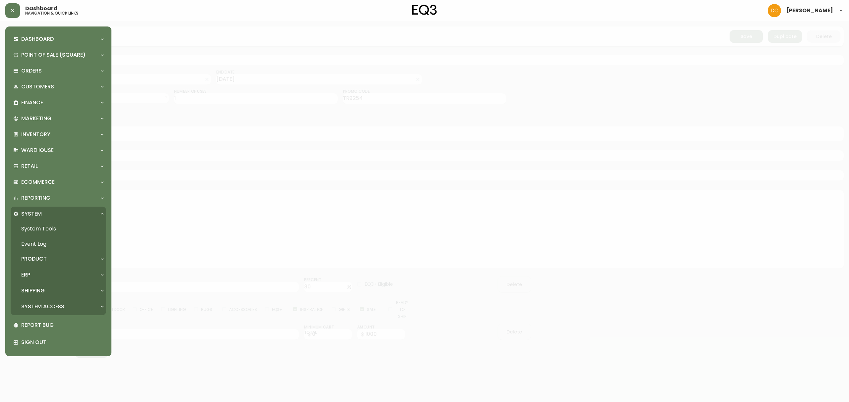
drag, startPoint x: 48, startPoint y: 254, endPoint x: 48, endPoint y: 259, distance: 5.0
click at [48, 254] on div "Product" at bounding box center [58, 259] width 95 height 15
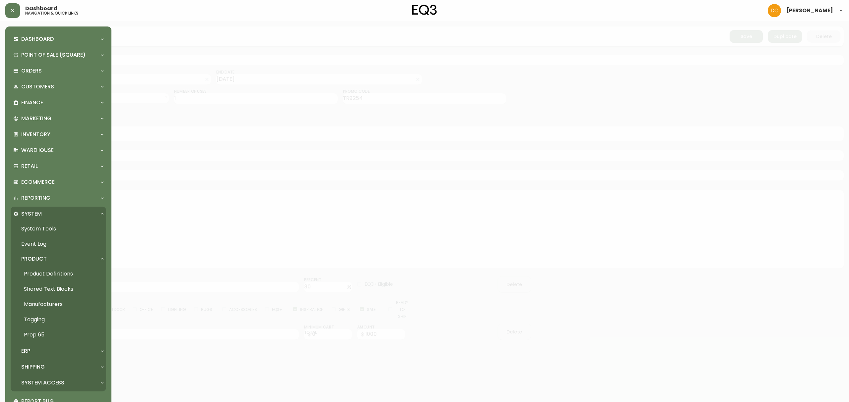
click at [53, 271] on link "Product Definitions" at bounding box center [58, 274] width 95 height 15
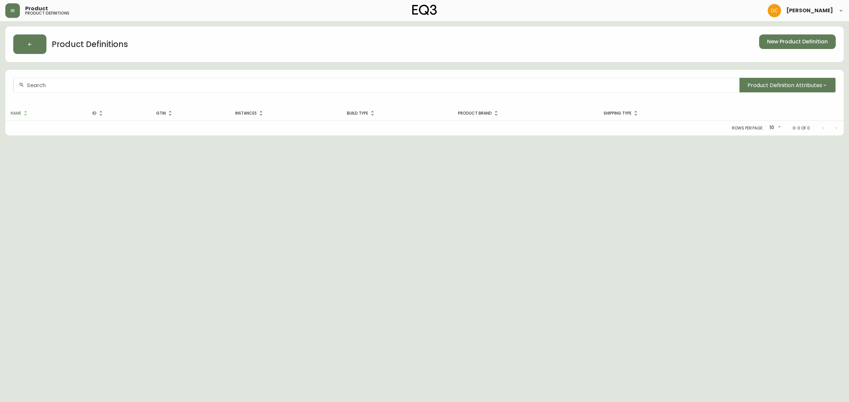
click at [165, 81] on div at bounding box center [376, 85] width 725 height 15
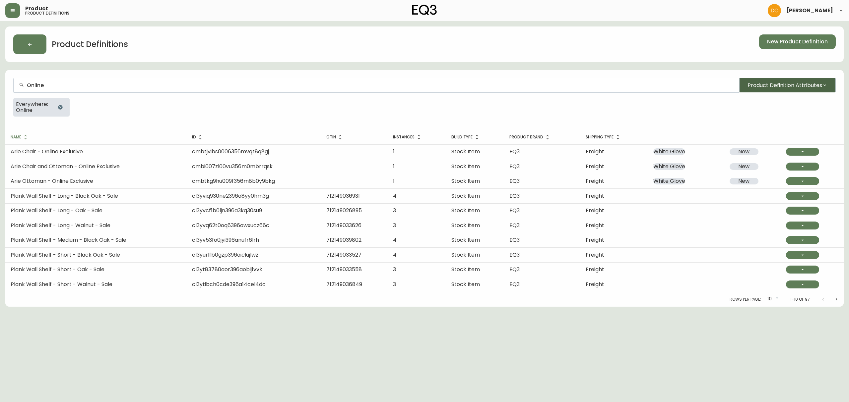
click at [679, 84] on span "Product Definition Attributes" at bounding box center [784, 85] width 75 height 8
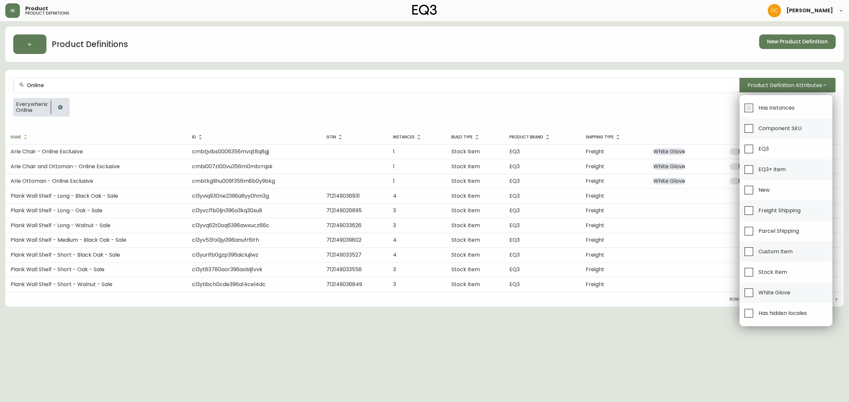
click at [679, 111] on span "Has instances" at bounding box center [776, 107] width 36 height 7
click at [679, 111] on input "Has instances" at bounding box center [748, 107] width 15 height 15
click at [116, 84] on div at bounding box center [424, 201] width 849 height 402
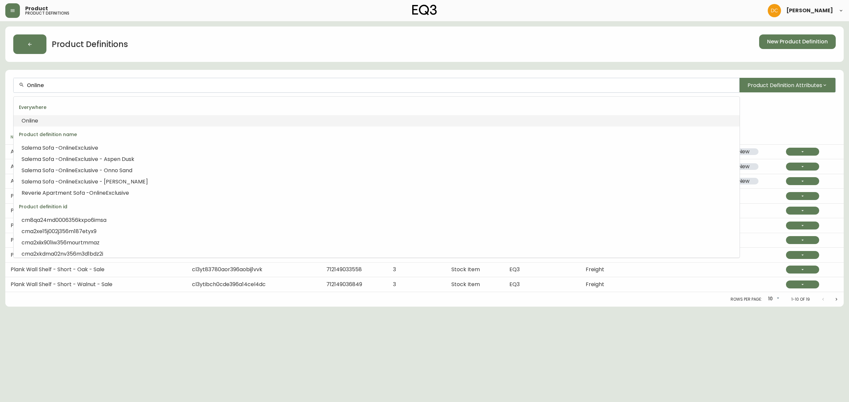
drag, startPoint x: 104, startPoint y: 83, endPoint x: 100, endPoint y: 85, distance: 4.4
click at [102, 83] on input "Online" at bounding box center [380, 85] width 707 height 6
click at [108, 87] on input "Online" at bounding box center [380, 85] width 707 height 6
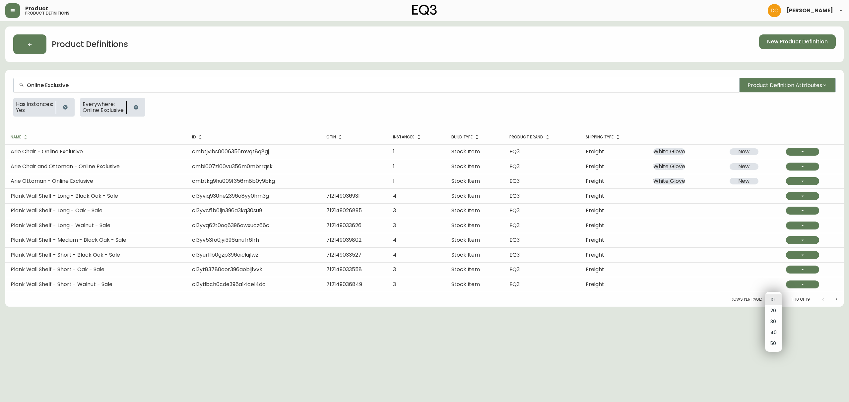
click at [679, 303] on body "Product product definitions [PERSON_NAME] Product Definitions New Product Defin…" at bounding box center [424, 153] width 849 height 307
click at [679, 107] on div at bounding box center [424, 201] width 849 height 402
click at [679, 81] on span "Product Definition Attributes" at bounding box center [784, 85] width 75 height 8
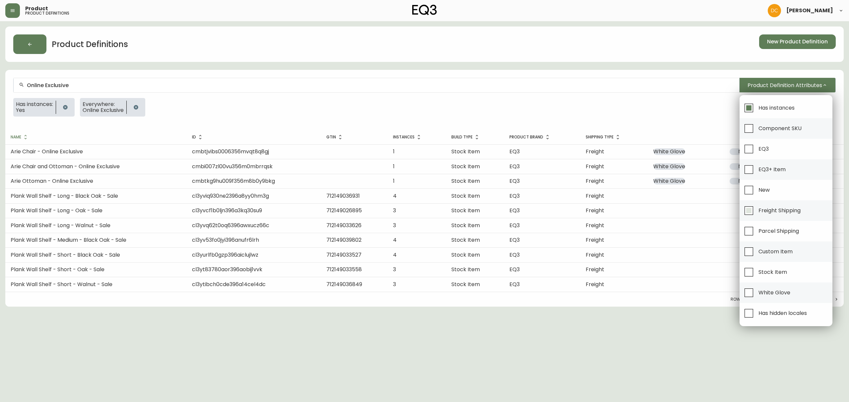
click at [679, 212] on span "Freight Shipping" at bounding box center [779, 210] width 42 height 7
click at [679, 212] on input "Freight Shipping" at bounding box center [748, 210] width 15 height 15
click at [679, 296] on span "White Glove" at bounding box center [774, 292] width 32 height 7
click at [679, 296] on input "White Glove" at bounding box center [748, 292] width 15 height 15
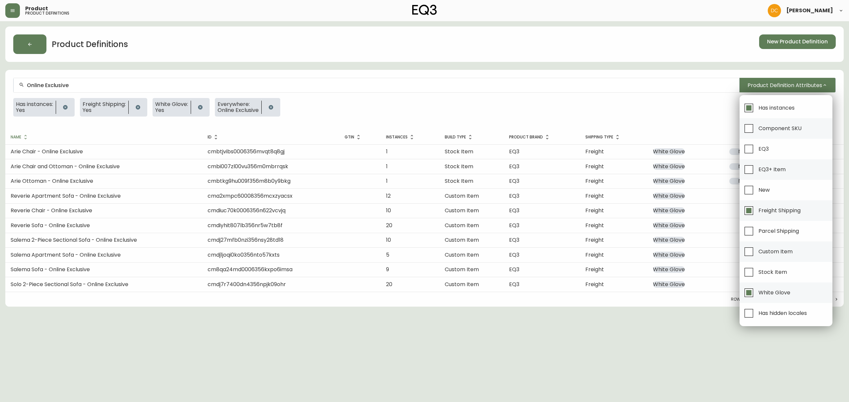
click at [600, 307] on div at bounding box center [424, 201] width 849 height 402
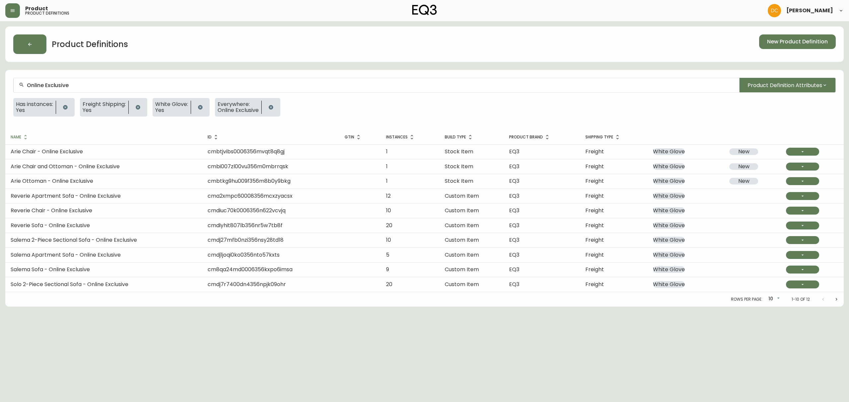
click at [679, 298] on body "Product product definitions [PERSON_NAME] Product Definitions New Product Defin…" at bounding box center [424, 153] width 849 height 307
click at [679, 307] on li "20" at bounding box center [773, 311] width 17 height 11
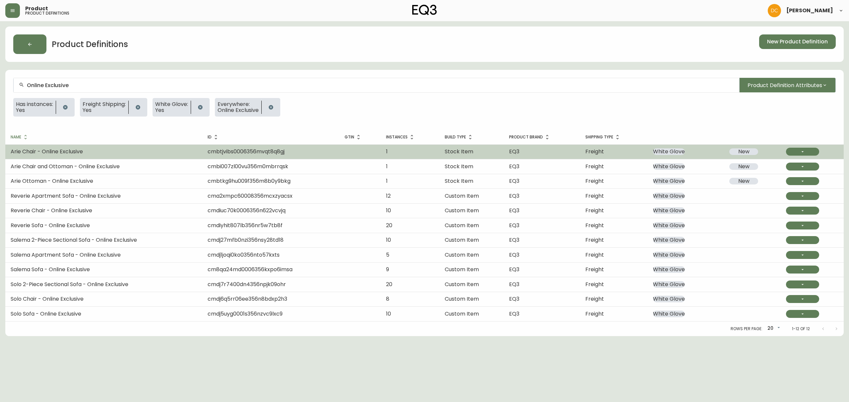
click at [205, 149] on td "cmbtjvibs0006356mvqt8q8gj" at bounding box center [270, 152] width 137 height 15
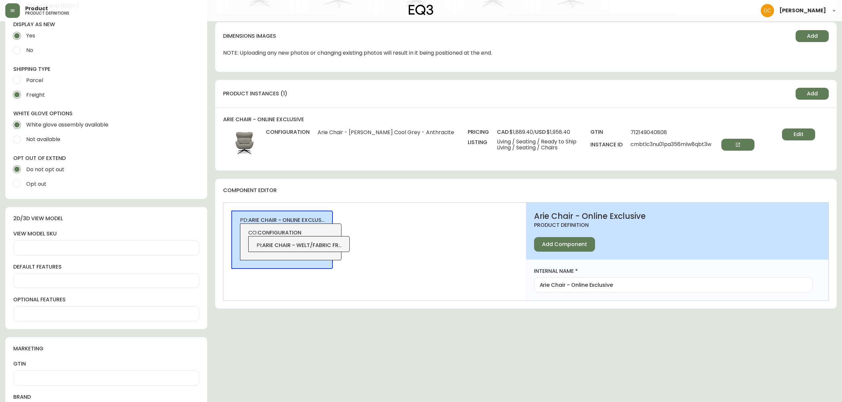
scroll to position [309, 0]
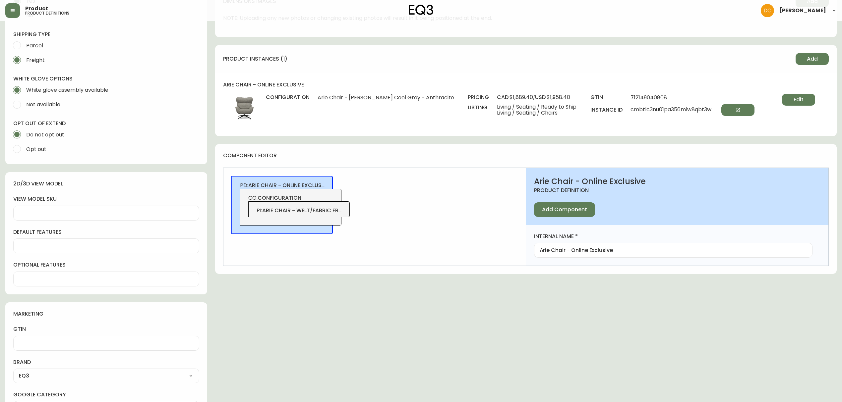
click at [679, 100] on span "Edit" at bounding box center [799, 99] width 10 height 7
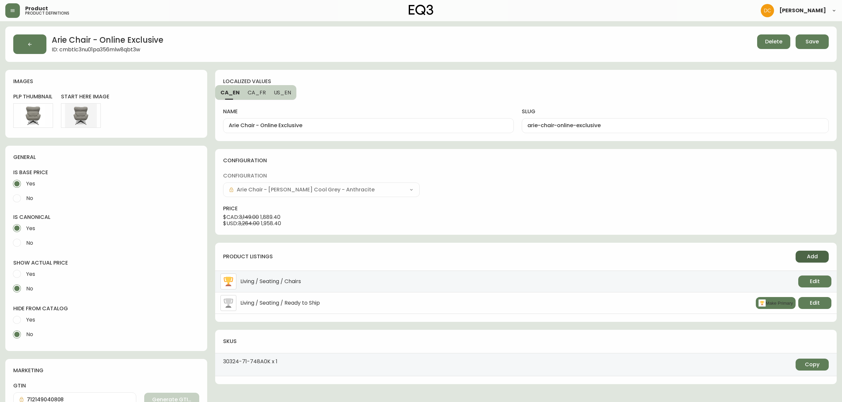
click at [679, 260] on span "Add" at bounding box center [812, 256] width 11 height 7
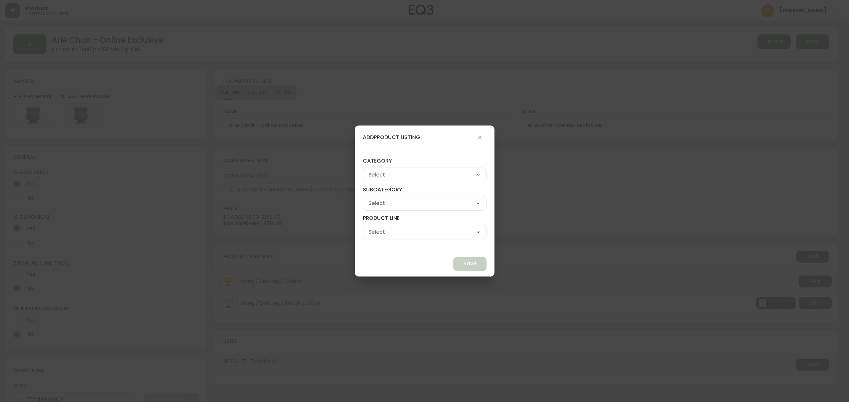
click at [415, 178] on select "Living Dining Bedroom Outdoor Office Lighting Rugs Accessories EQ3+ Inspiration…" at bounding box center [425, 175] width 124 height 10
click at [378, 170] on select "Living Dining Bedroom Outdoor Office Lighting Rugs Accessories EQ3+ Inspiration…" at bounding box center [425, 175] width 124 height 10
click at [411, 201] on select "Canadian Made Trending Collections Collaborations Insider Exclusives Design Ide…" at bounding box center [425, 204] width 124 height 10
click at [477, 135] on icon "button" at bounding box center [479, 137] width 5 height 5
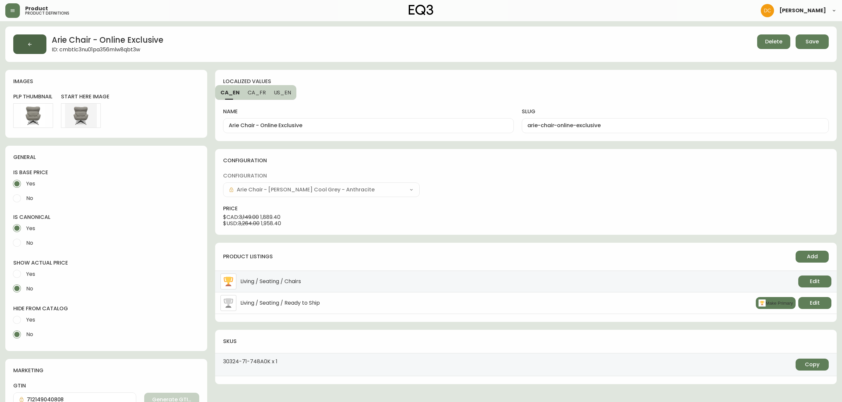
click at [28, 51] on button "button" at bounding box center [29, 44] width 33 height 20
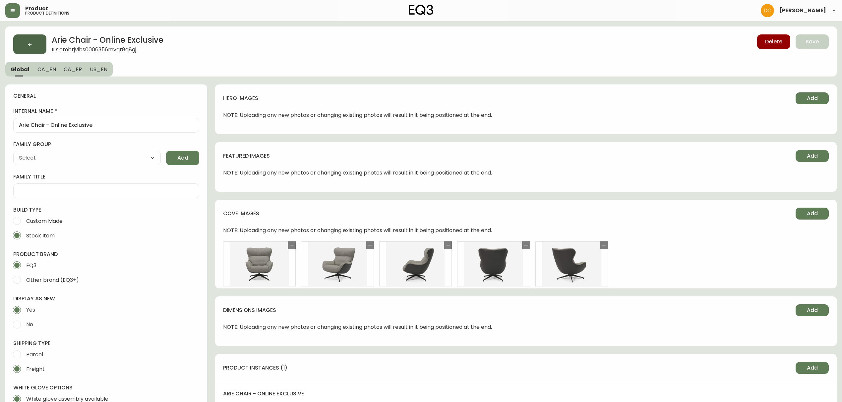
click at [32, 46] on icon "button" at bounding box center [29, 44] width 5 height 5
